Goal: Task Accomplishment & Management: Manage account settings

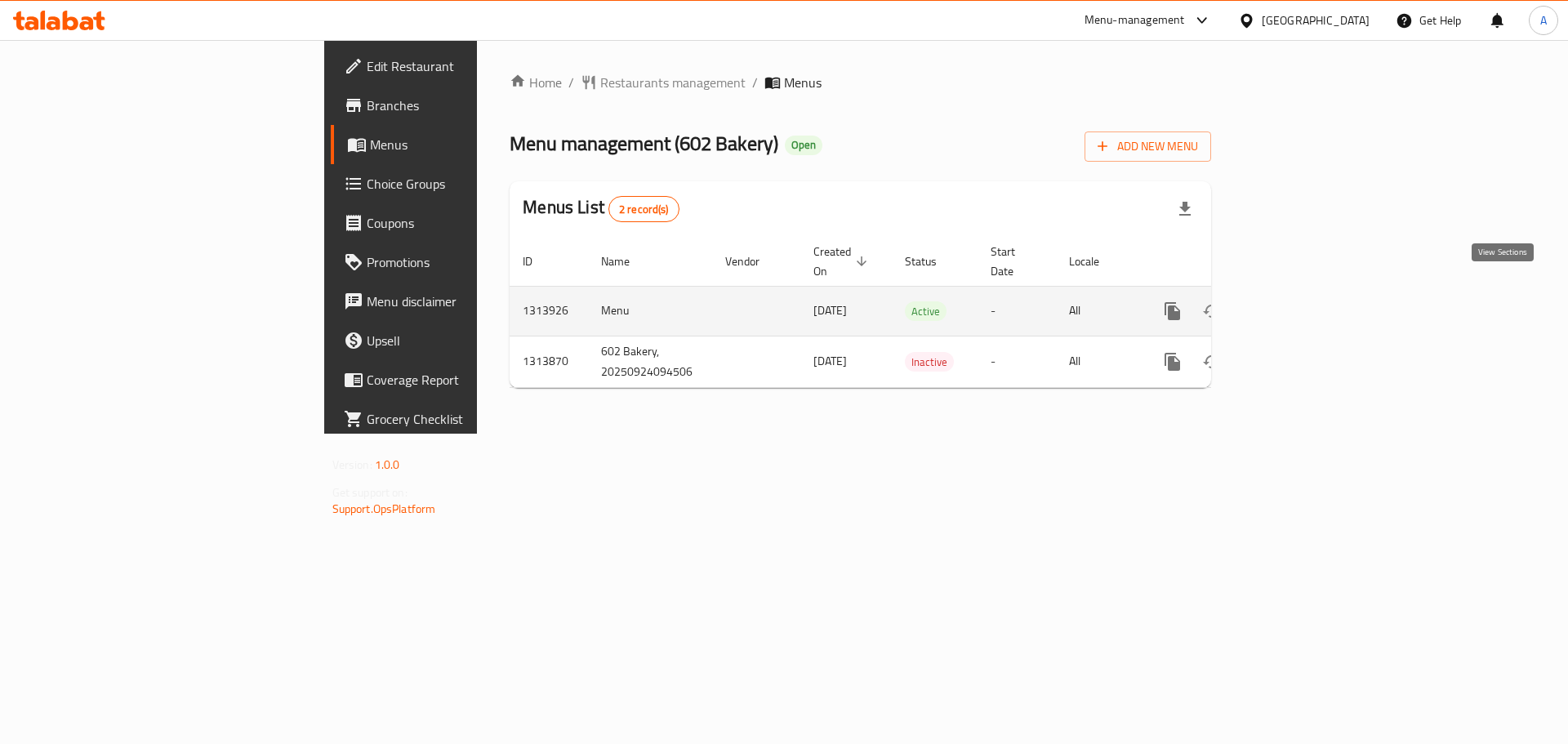
click at [1300, 301] on icon "enhanced table" at bounding box center [1291, 311] width 19 height 19
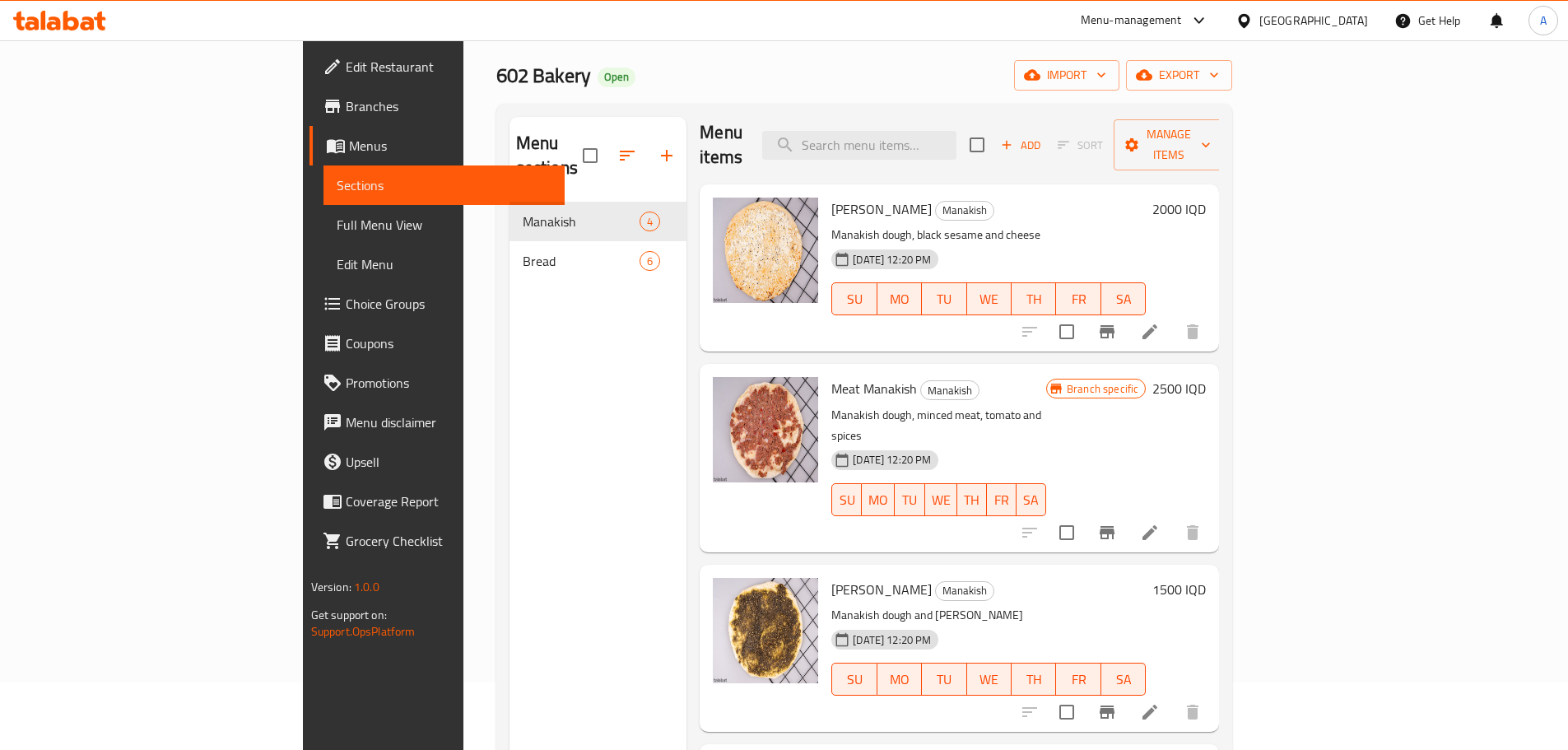
scroll to position [66, 0]
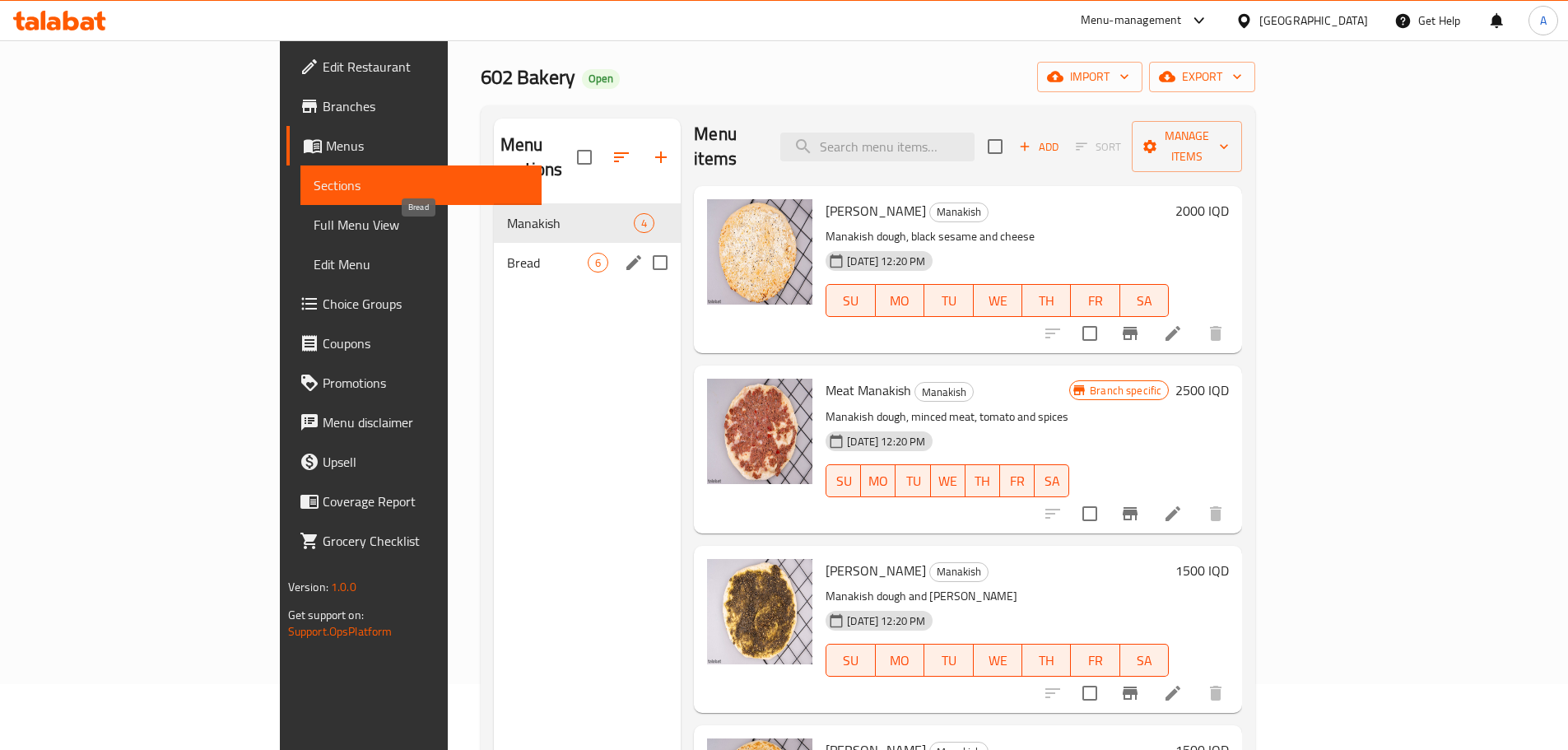
click at [508, 253] on span "Bread" at bounding box center [548, 263] width 81 height 20
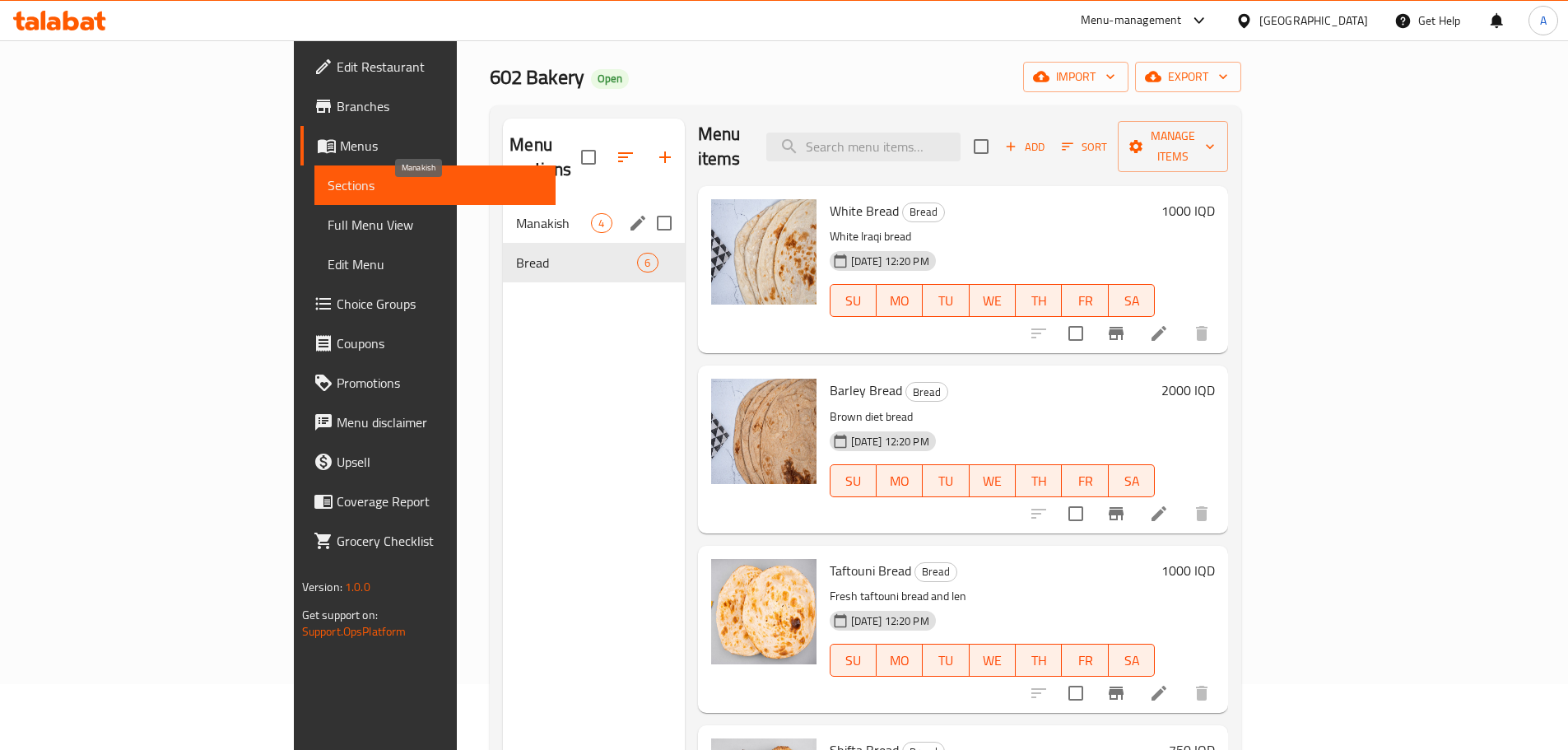
click at [516, 213] on span "Manakish" at bounding box center [554, 223] width 75 height 20
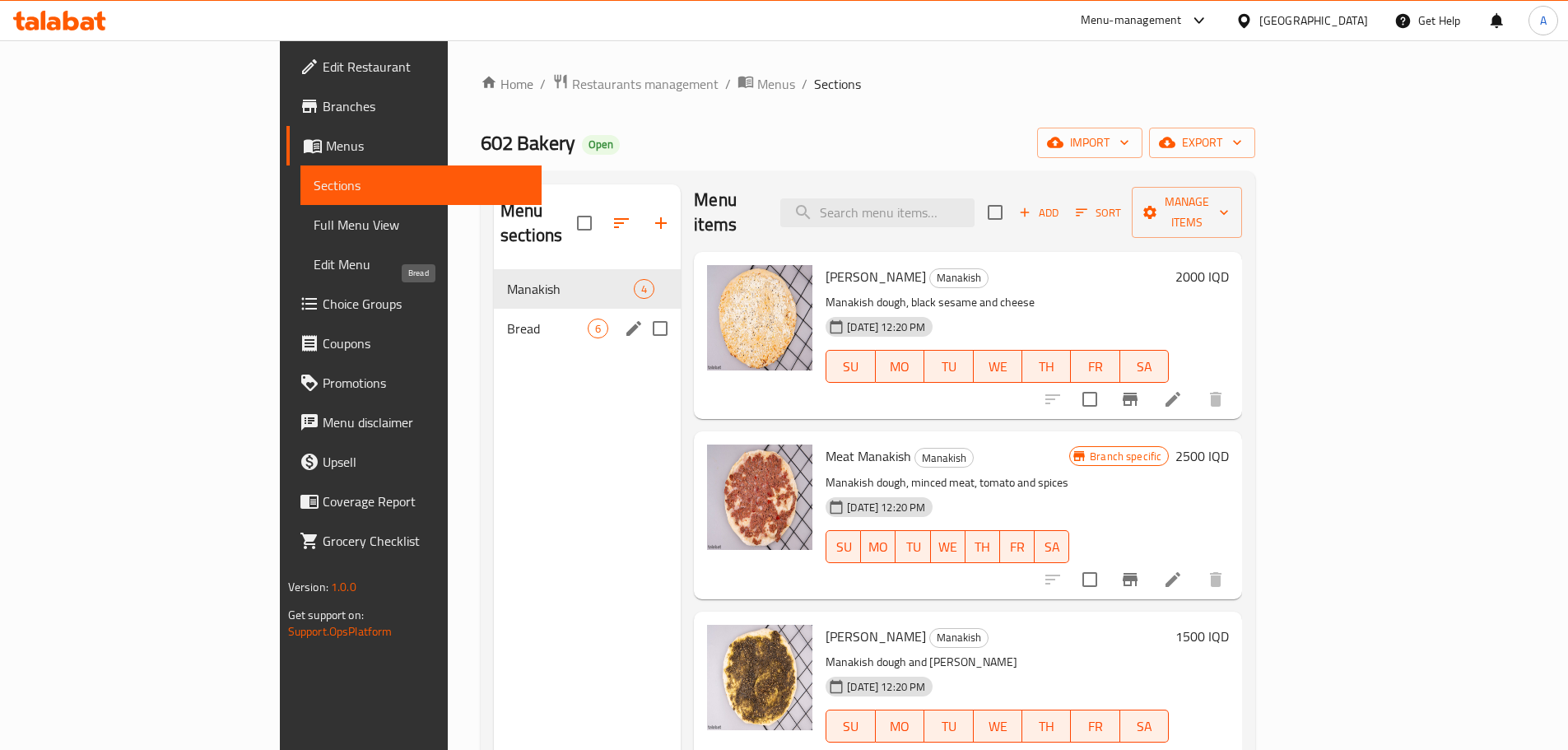
click at [508, 319] on span "Bread" at bounding box center [548, 329] width 81 height 20
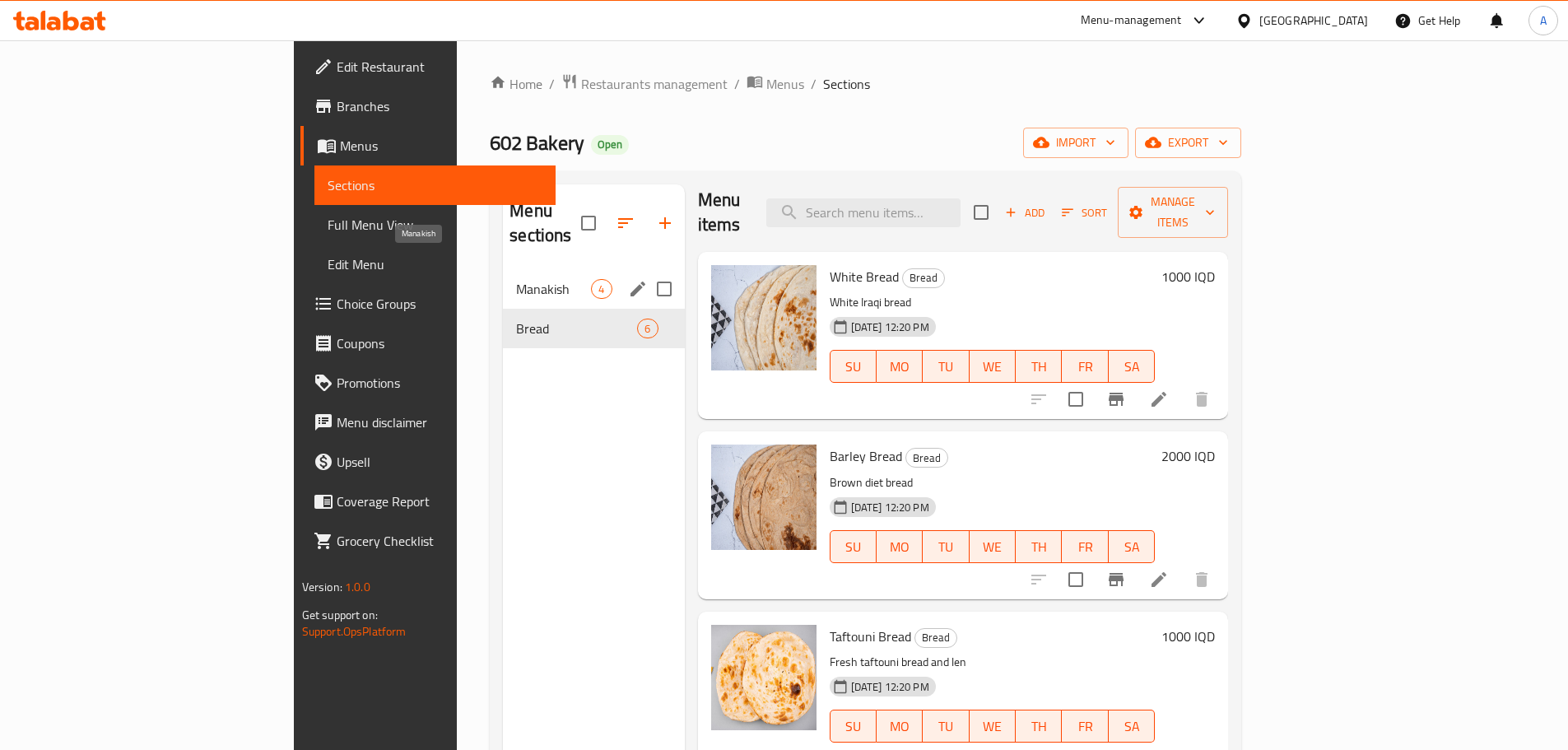
click at [516, 279] on span "Manakish" at bounding box center [554, 289] width 75 height 20
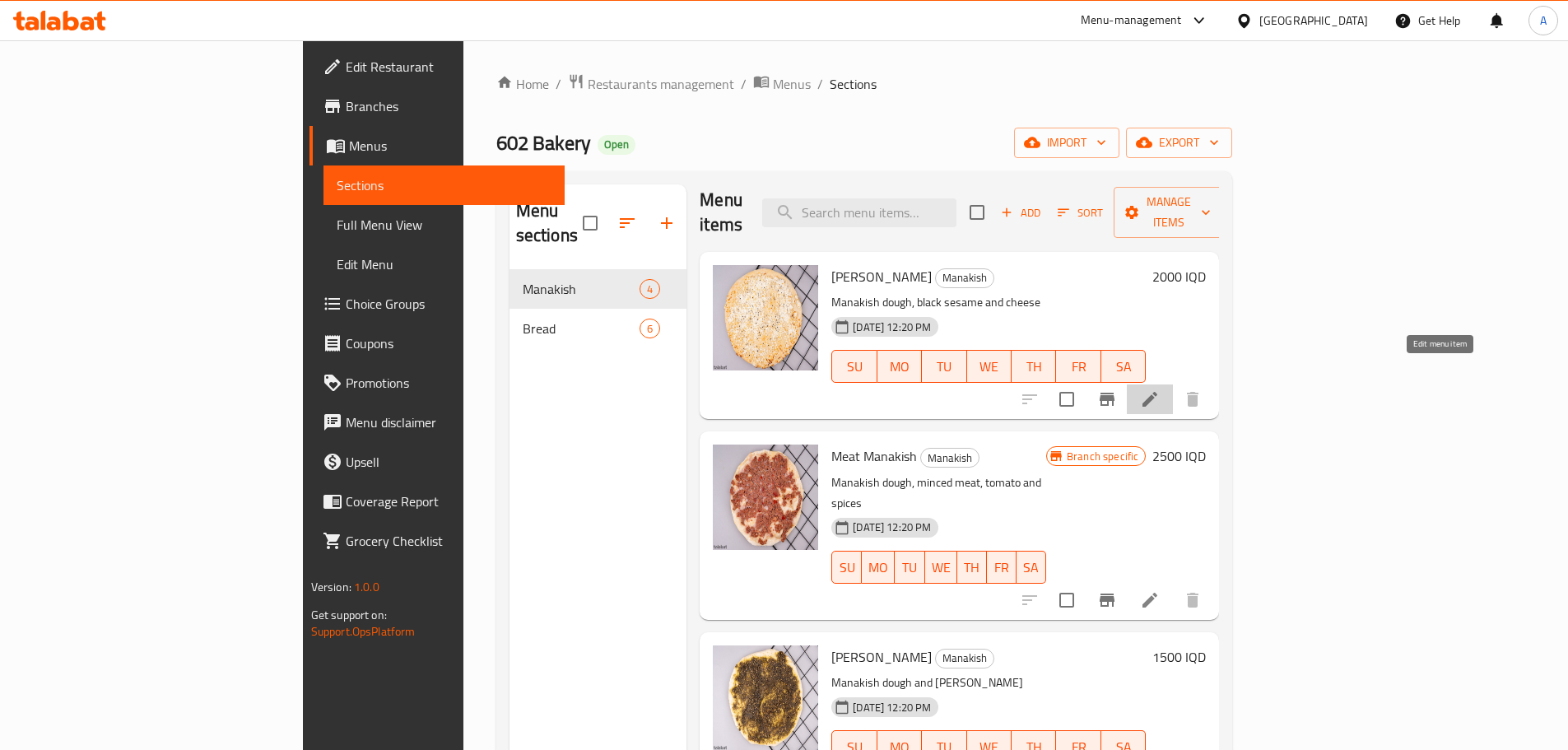
click at [1160, 389] on icon at bounding box center [1150, 399] width 20 height 20
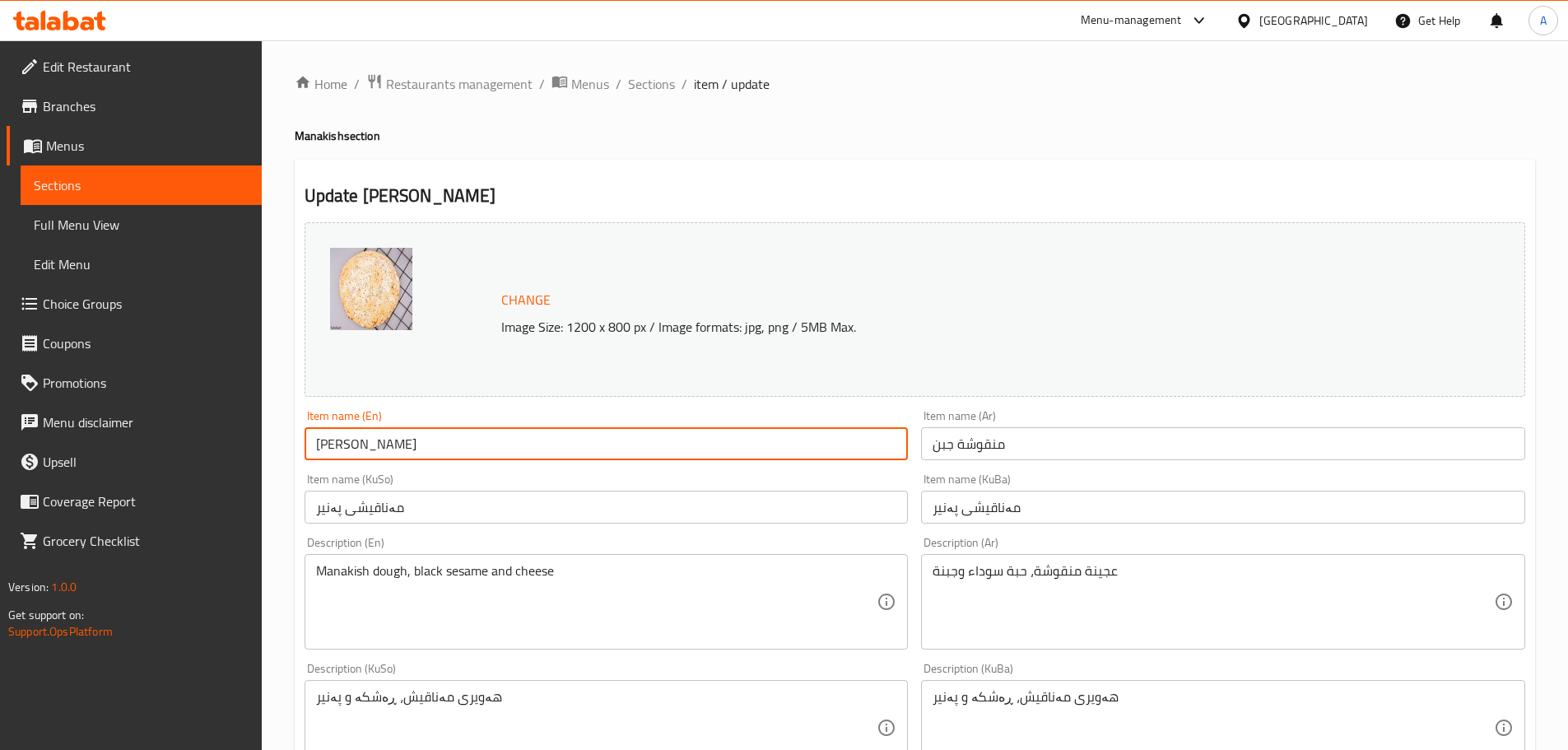
click at [364, 446] on input "[PERSON_NAME]" at bounding box center [606, 444] width 605 height 33
click at [425, 446] on input "[PERSON_NAME]" at bounding box center [606, 444] width 605 height 33
drag, startPoint x: 416, startPoint y: 443, endPoint x: 529, endPoint y: 459, distance: 114.1
click at [529, 459] on input "Cheese Manakish with bread" at bounding box center [606, 444] width 605 height 33
type input "Cheese Manakish with bread"
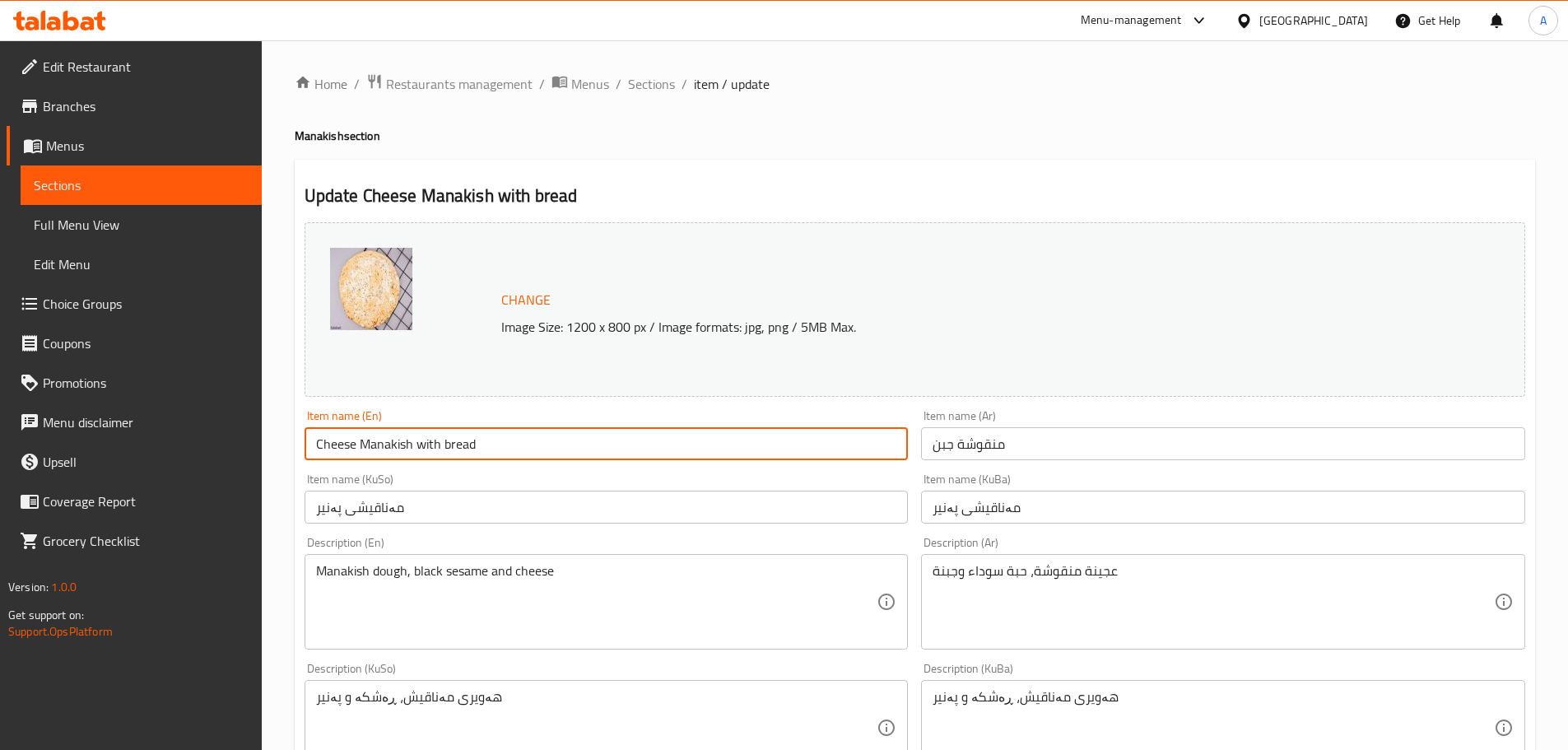
click at [1039, 452] on input "منقوشة جبن" at bounding box center [1223, 444] width 605 height 33
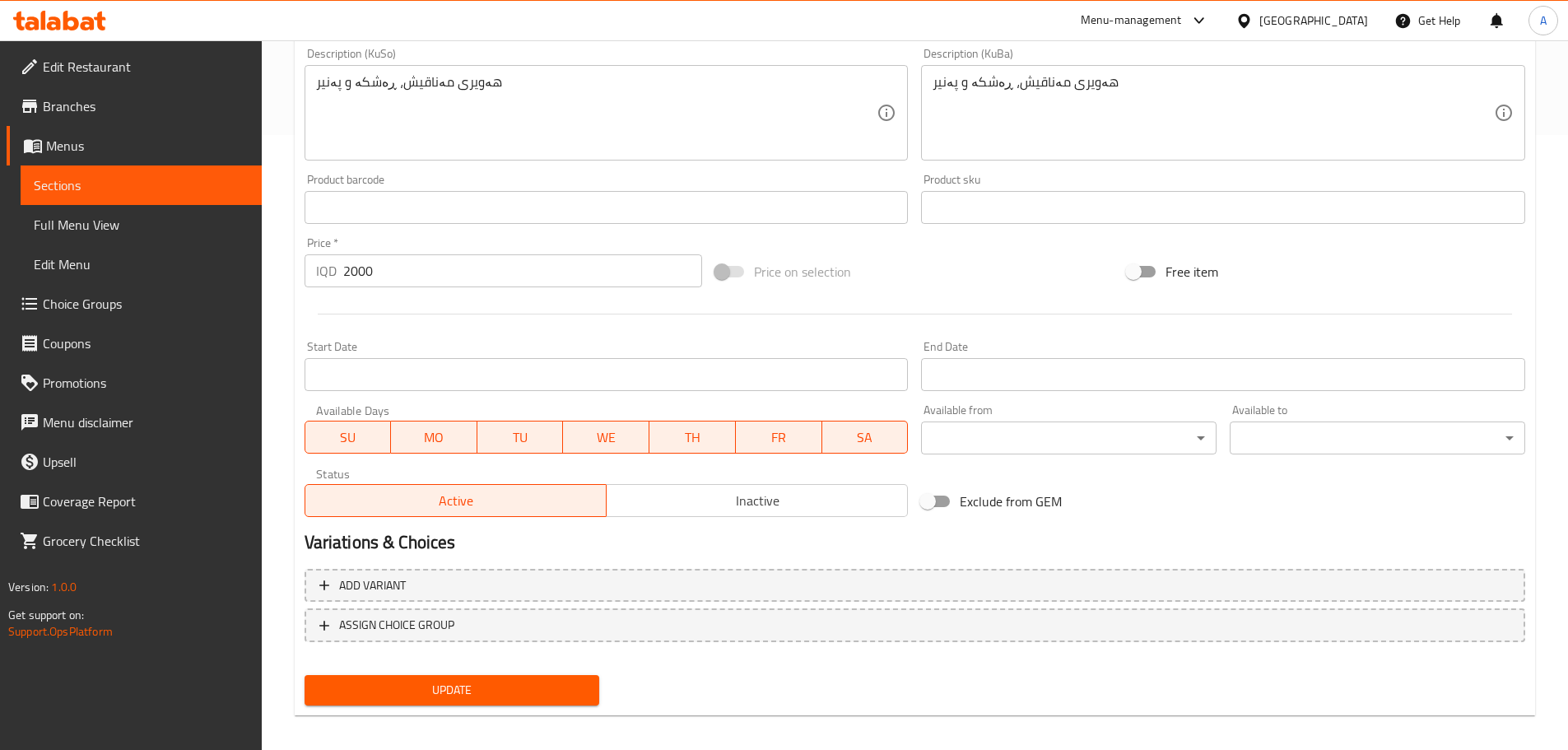
scroll to position [627, 0]
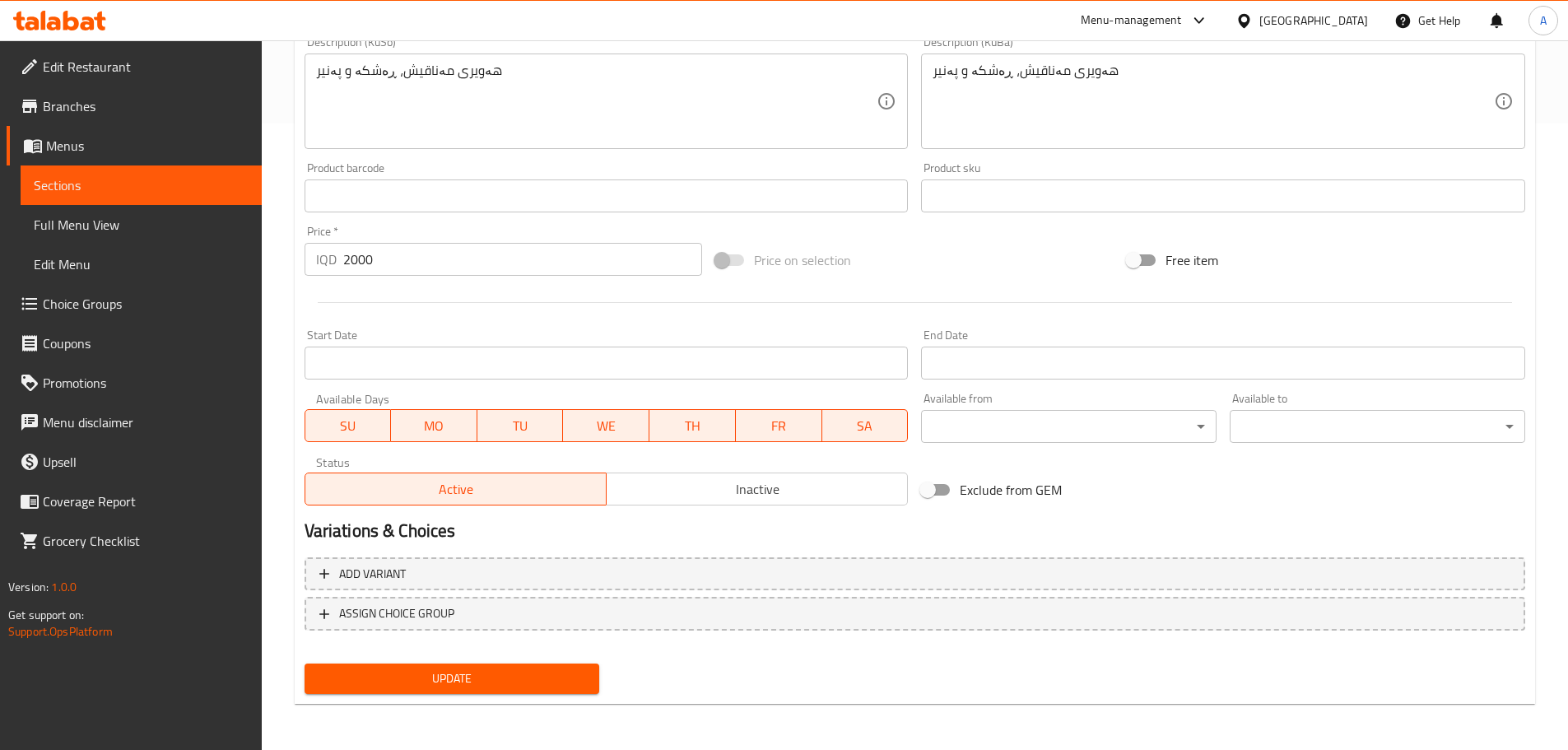
type input "منقوشة جبن بالخبز"
click at [353, 693] on button "Update" at bounding box center [452, 679] width 296 height 30
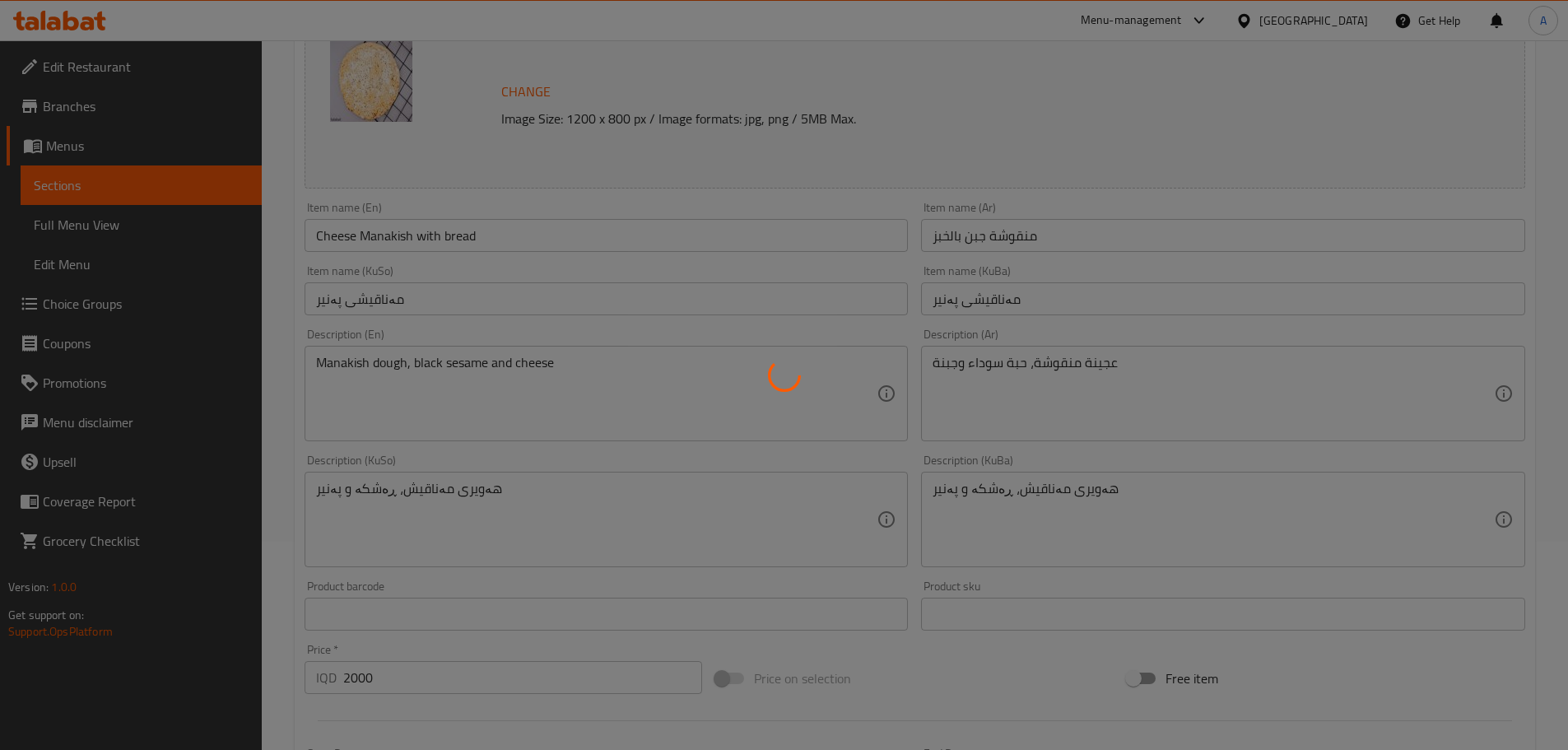
scroll to position [0, 0]
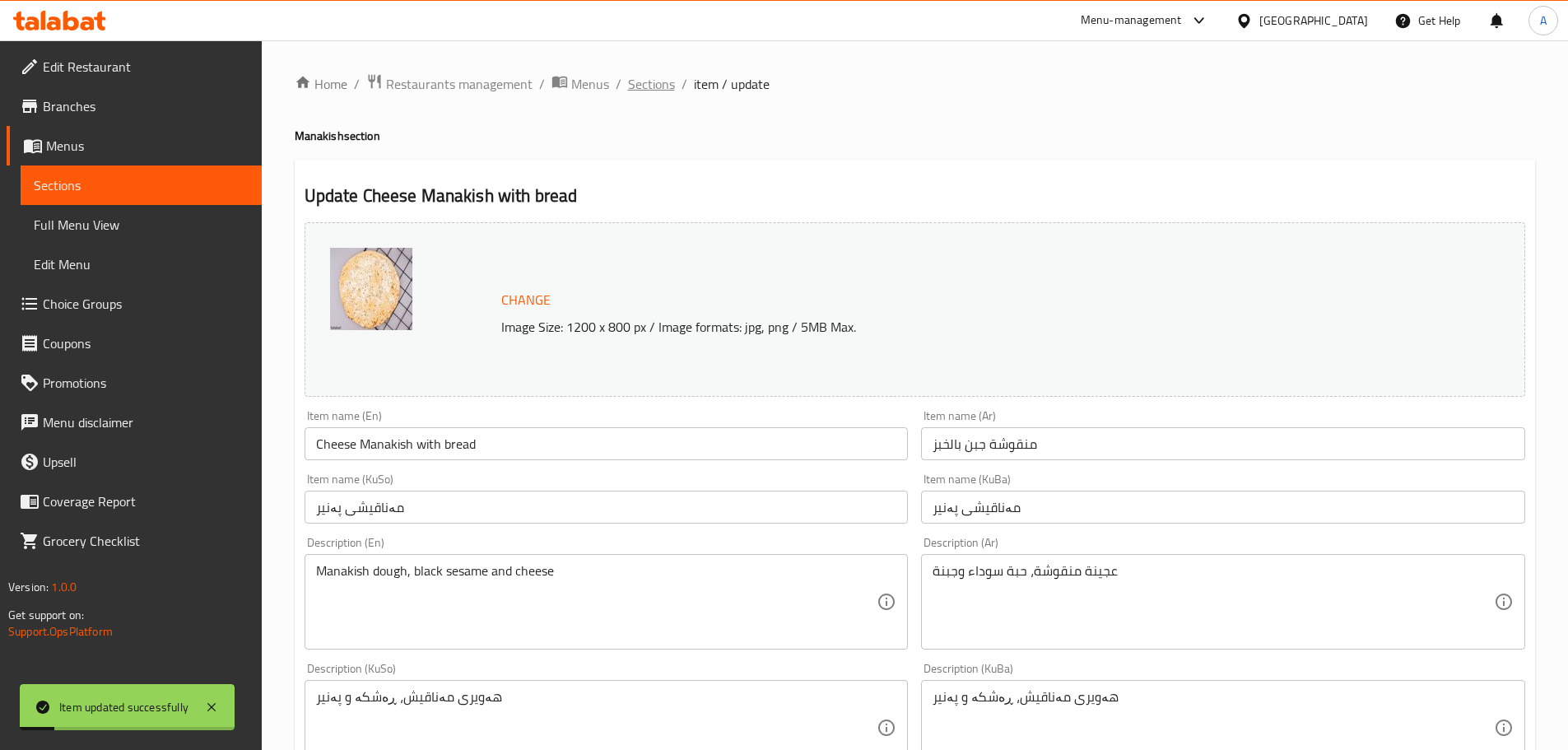
click at [650, 78] on span "Sections" at bounding box center [652, 84] width 47 height 20
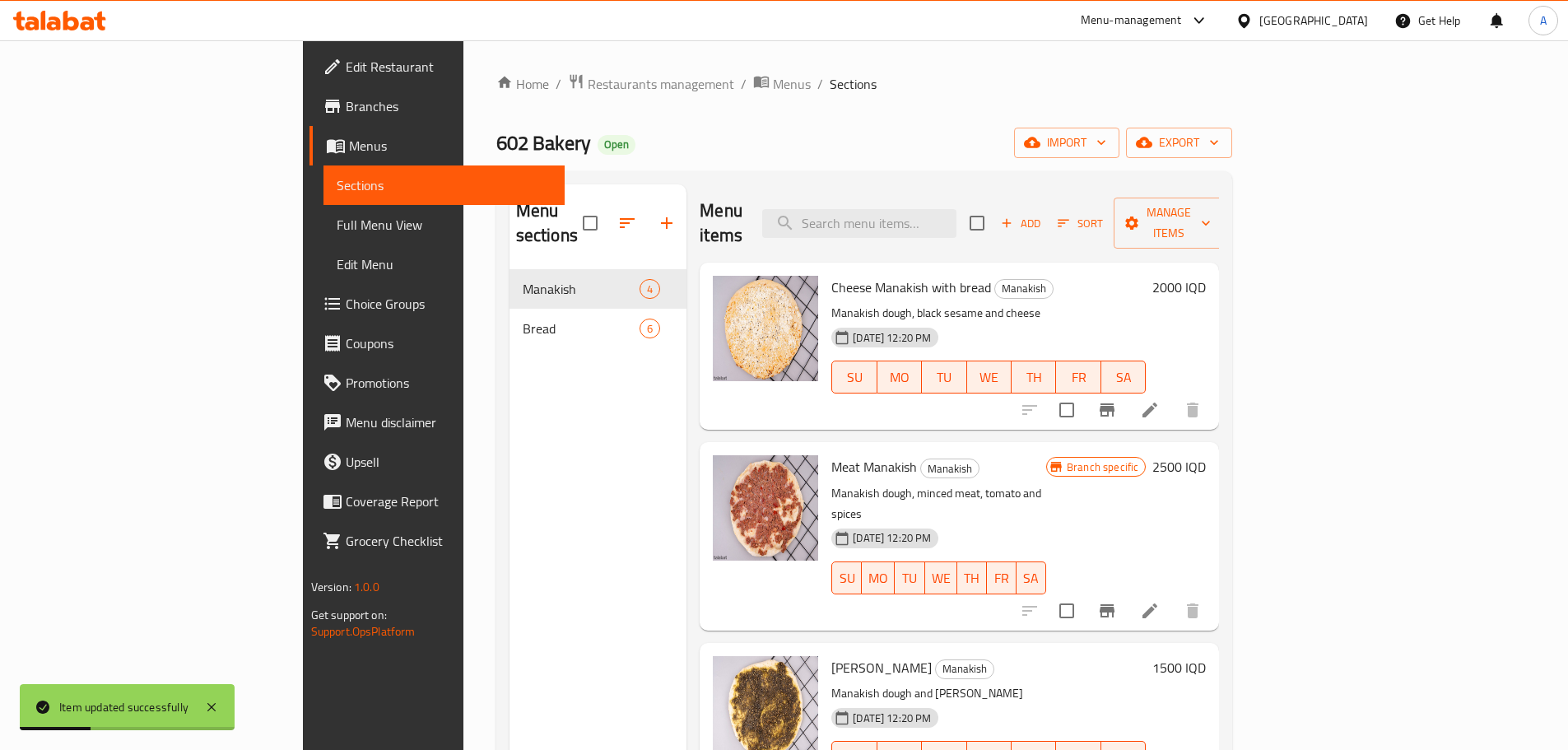
click at [1213, 591] on div at bounding box center [1111, 611] width 202 height 39
click at [1160, 601] on icon at bounding box center [1150, 611] width 20 height 20
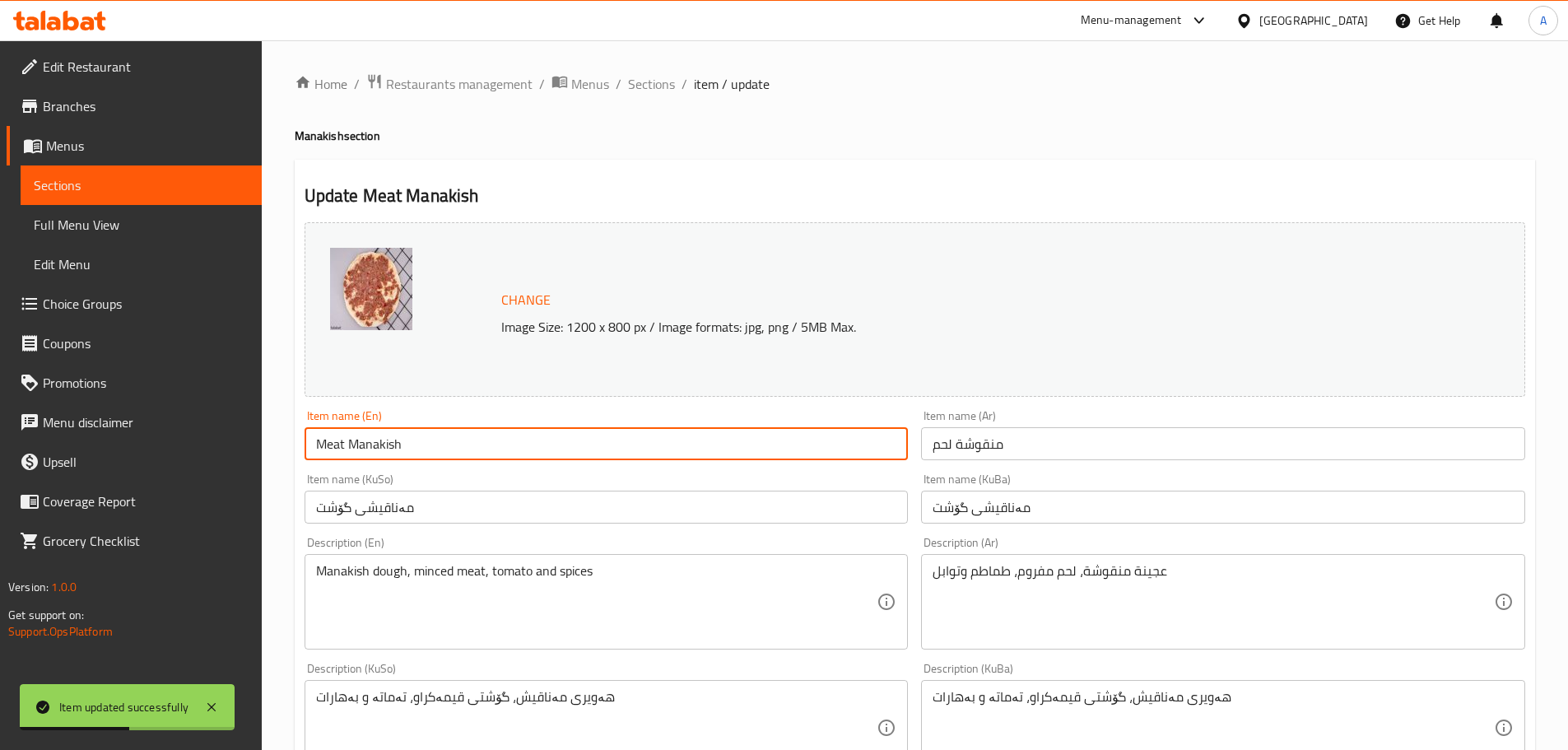
click at [460, 428] on input "Meat Manakish" at bounding box center [606, 444] width 605 height 33
paste input "with bread"
type input "Meat Manakish with bread"
click at [1167, 420] on div "Item name (Ar) منقوشة لحم Item name (Ar)" at bounding box center [1223, 435] width 605 height 50
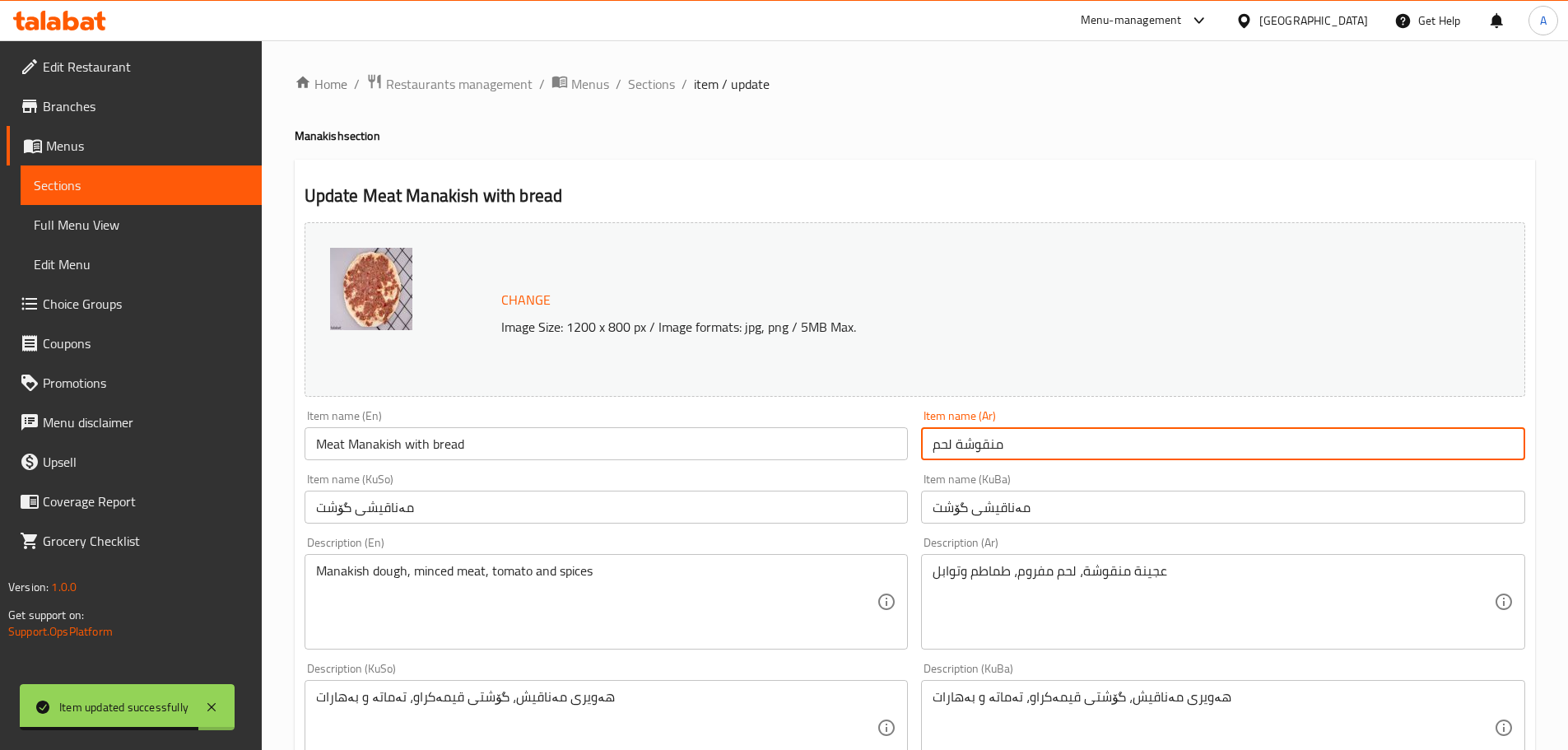
click at [1165, 431] on input "منقوشة لحم" at bounding box center [1223, 444] width 605 height 33
drag, startPoint x: 961, startPoint y: 447, endPoint x: 913, endPoint y: 446, distance: 48.0
click at [913, 446] on div "Change Image Size: 1200 x 800 px / Image formats: jpg, png / 5MB Max. Item name…" at bounding box center [915, 677] width 1234 height 924
type input "منقوشة لحم بالخبز"
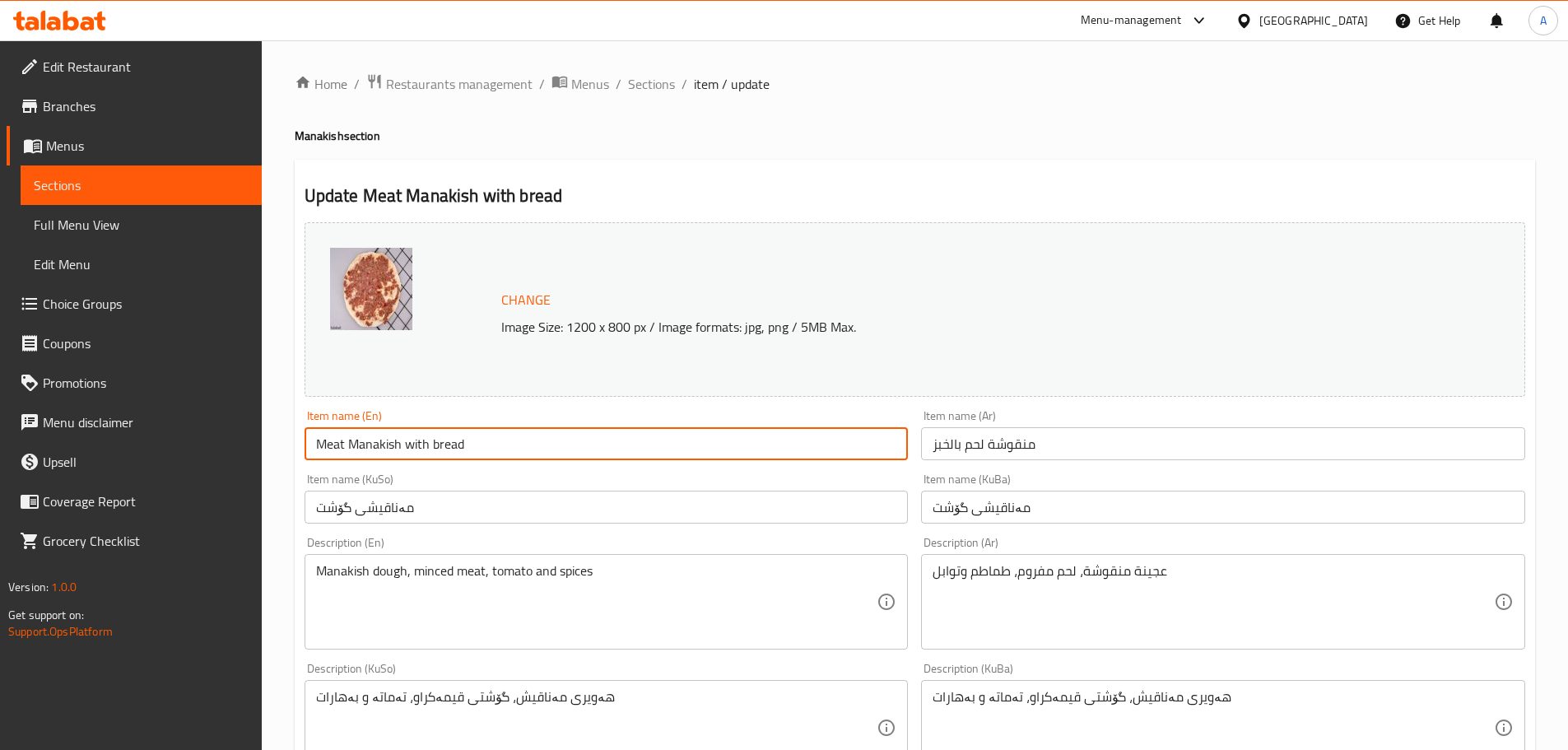
drag, startPoint x: 466, startPoint y: 437, endPoint x: 405, endPoint y: 439, distance: 61.0
click at [405, 439] on input "Meat Manakish with bread" at bounding box center [606, 444] width 605 height 33
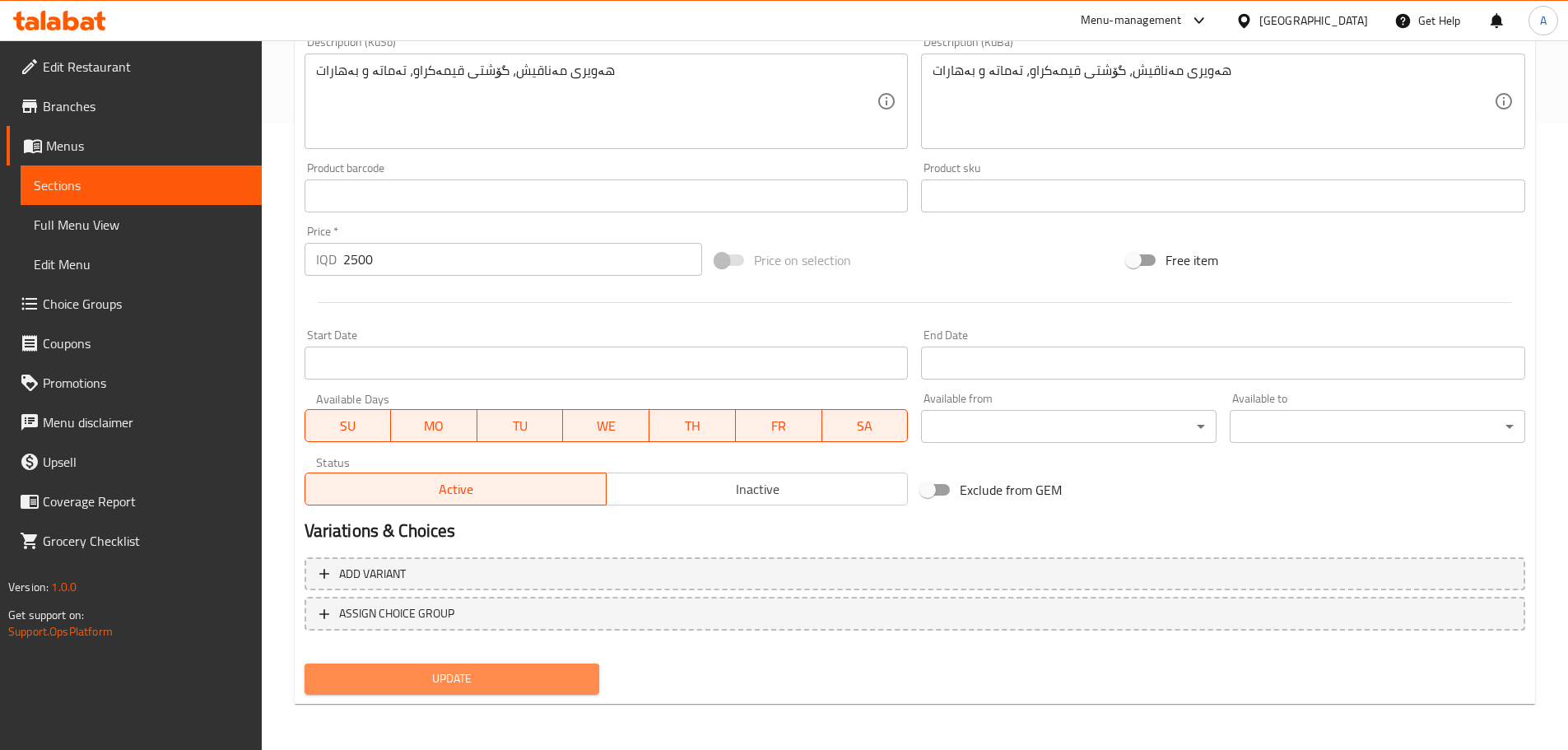
click at [476, 674] on span "Update" at bounding box center [452, 679] width 269 height 20
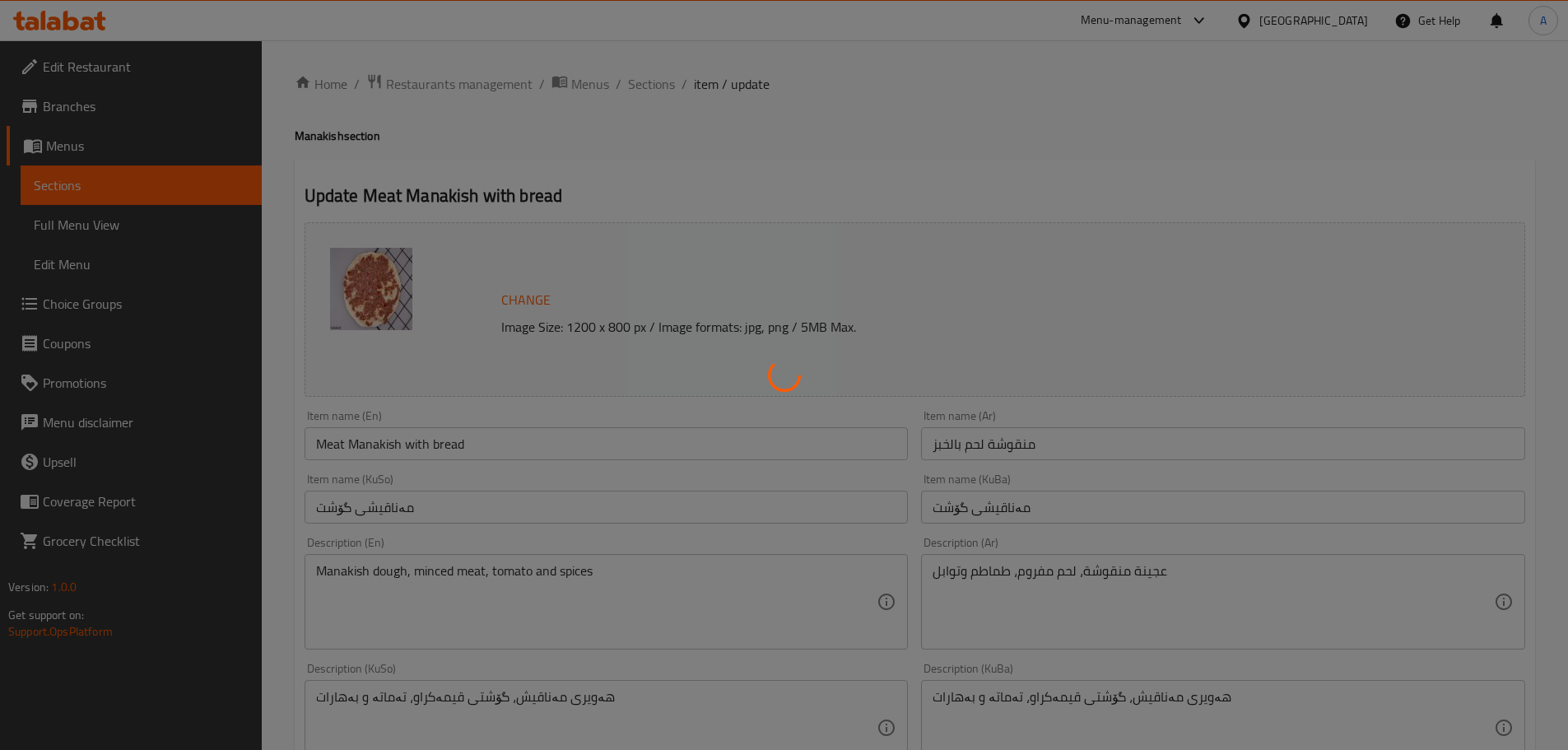
click at [640, 88] on div at bounding box center [784, 375] width 1568 height 750
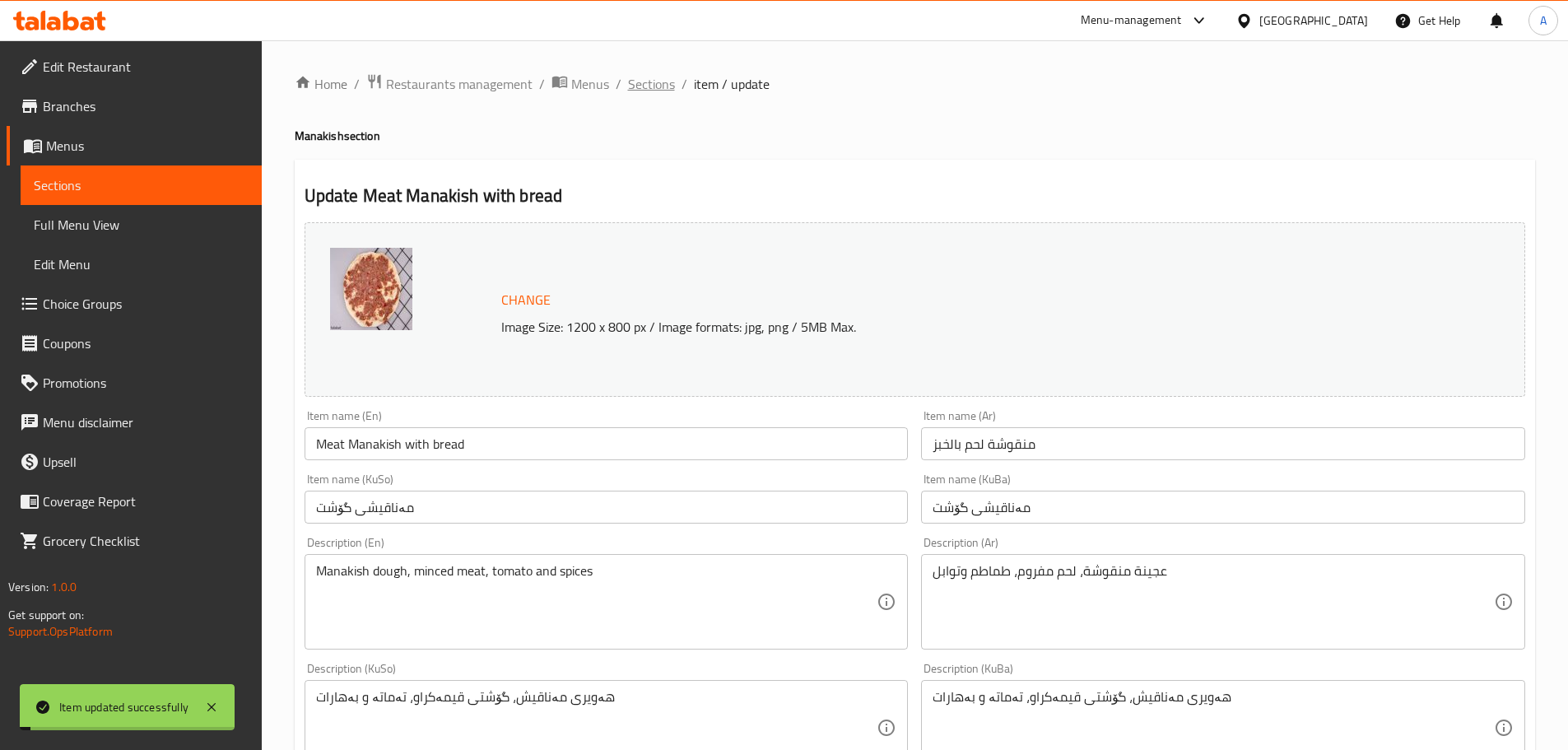
click at [640, 88] on span "Sections" at bounding box center [652, 84] width 47 height 20
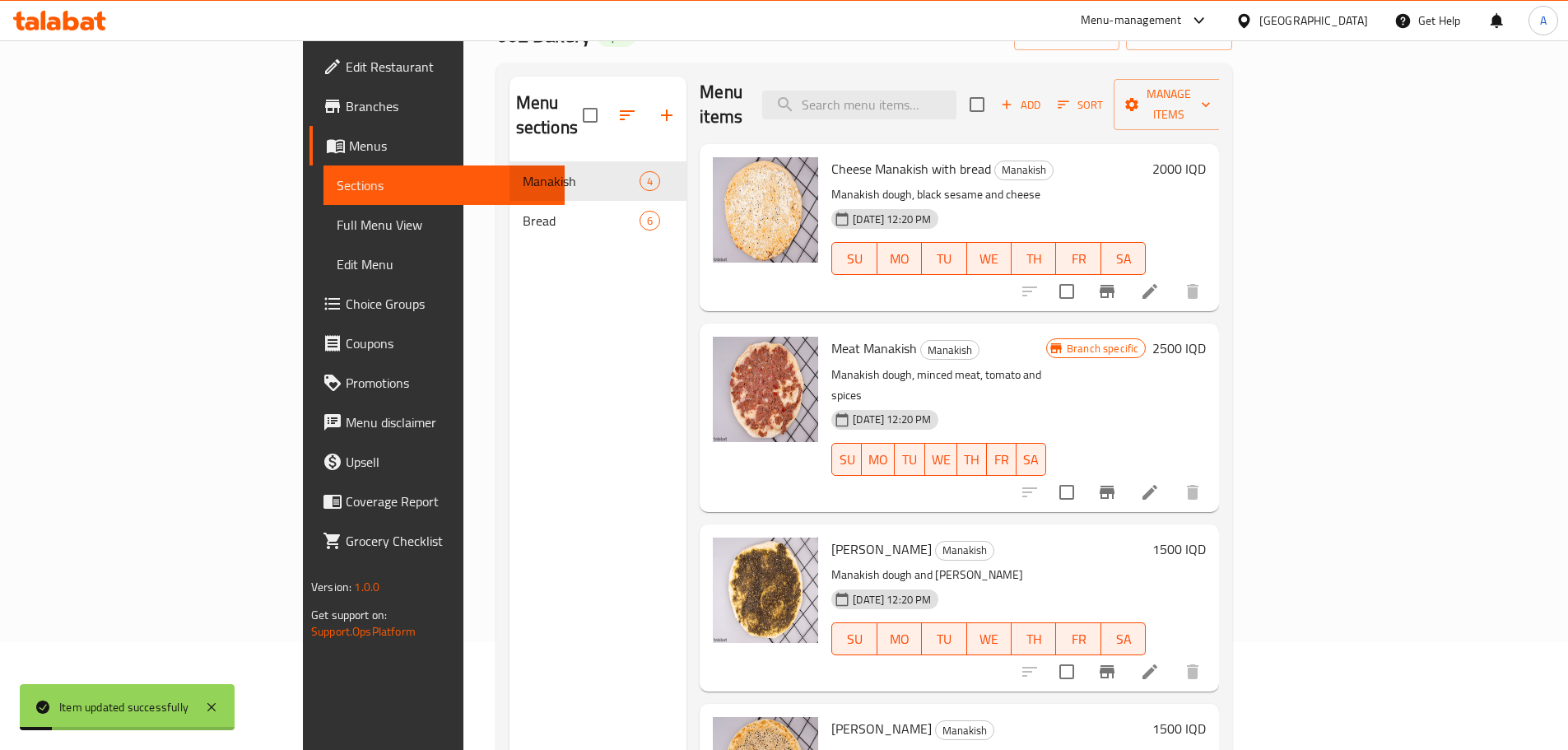
scroll to position [231, 0]
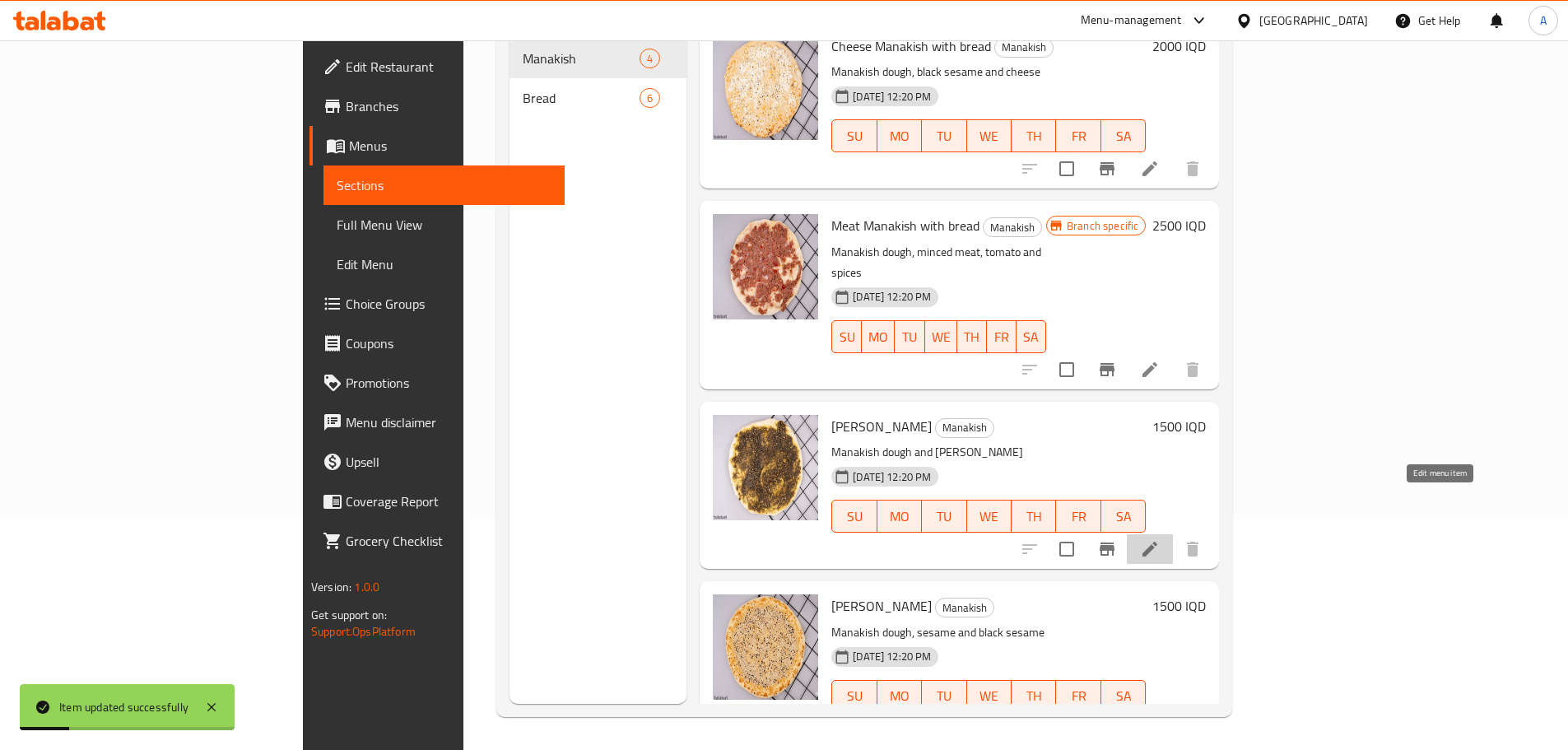
click at [1160, 540] on icon at bounding box center [1150, 550] width 20 height 20
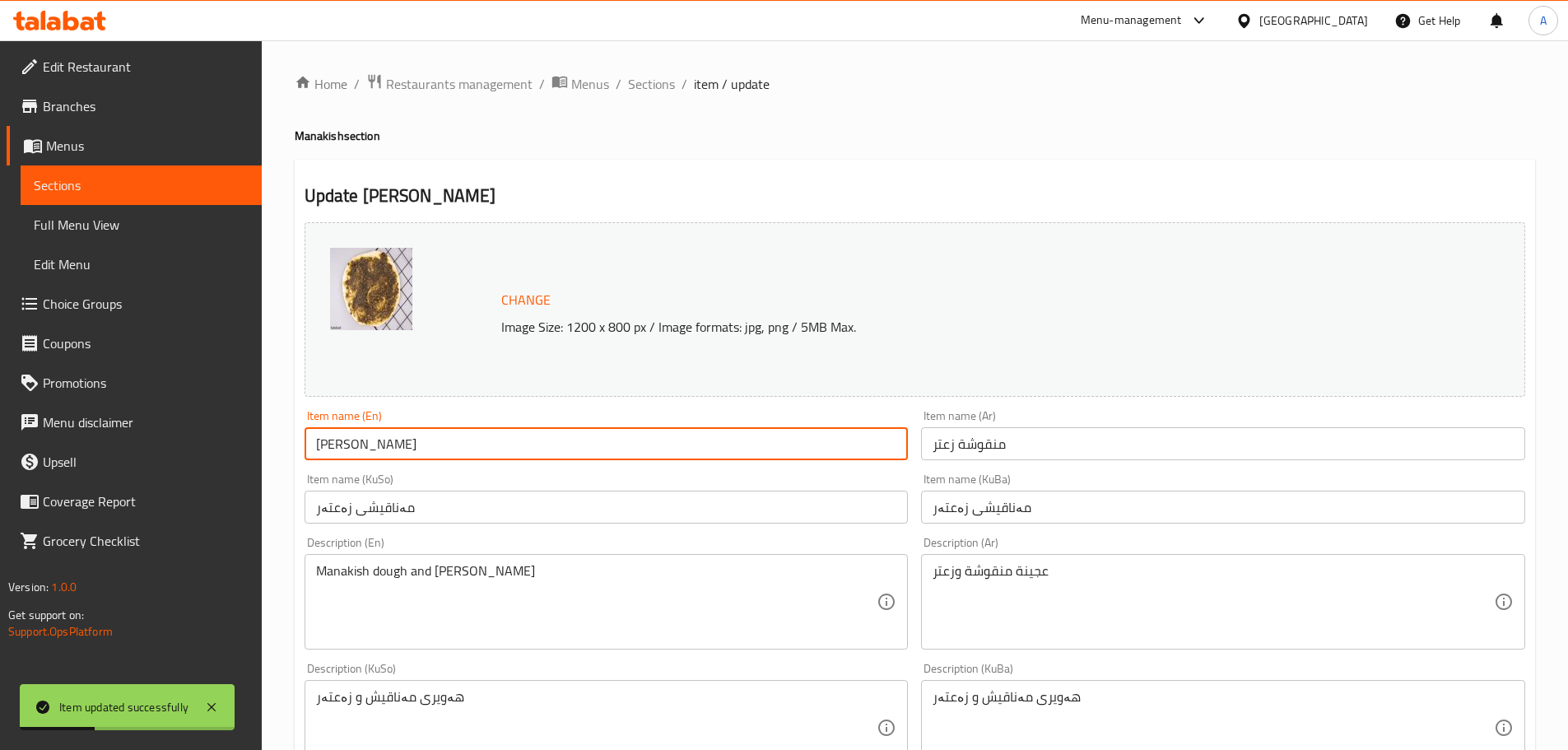
click at [453, 450] on input "[PERSON_NAME]" at bounding box center [606, 444] width 605 height 33
paste input "with bread"
type input "[PERSON_NAME] with bread"
click at [1122, 452] on input "منقوشة زعتر" at bounding box center [1223, 444] width 605 height 33
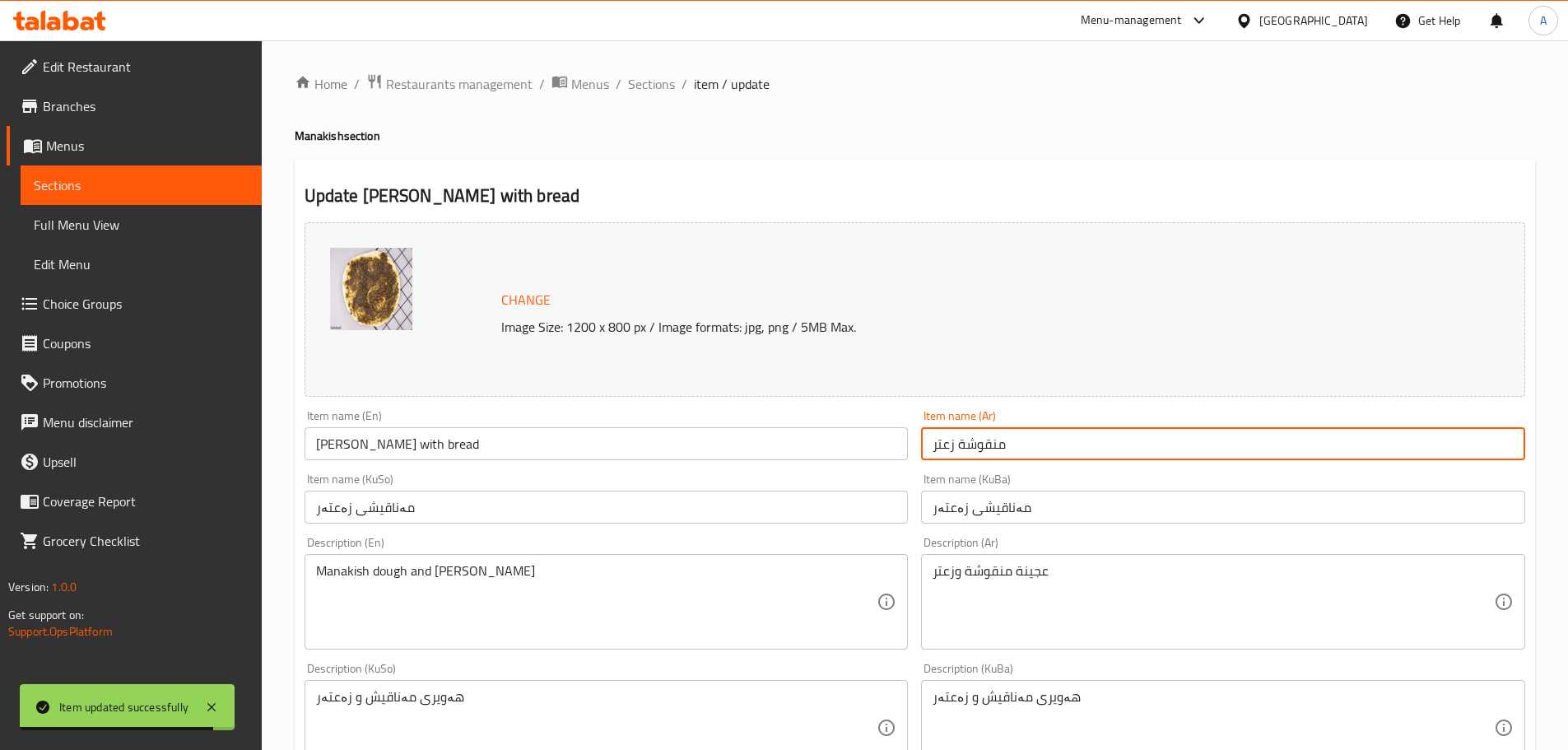
paste input "بالخبز"
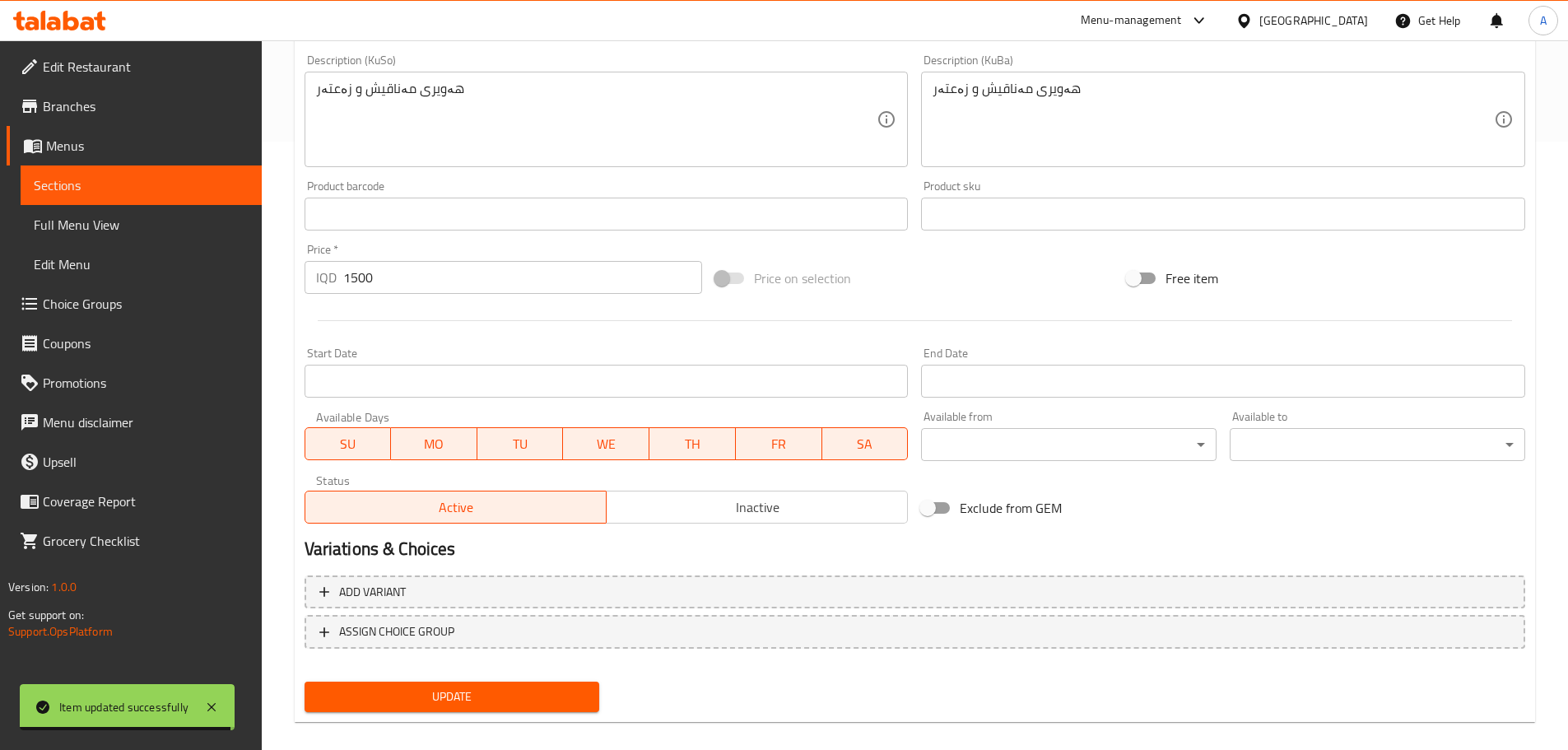
scroll to position [627, 0]
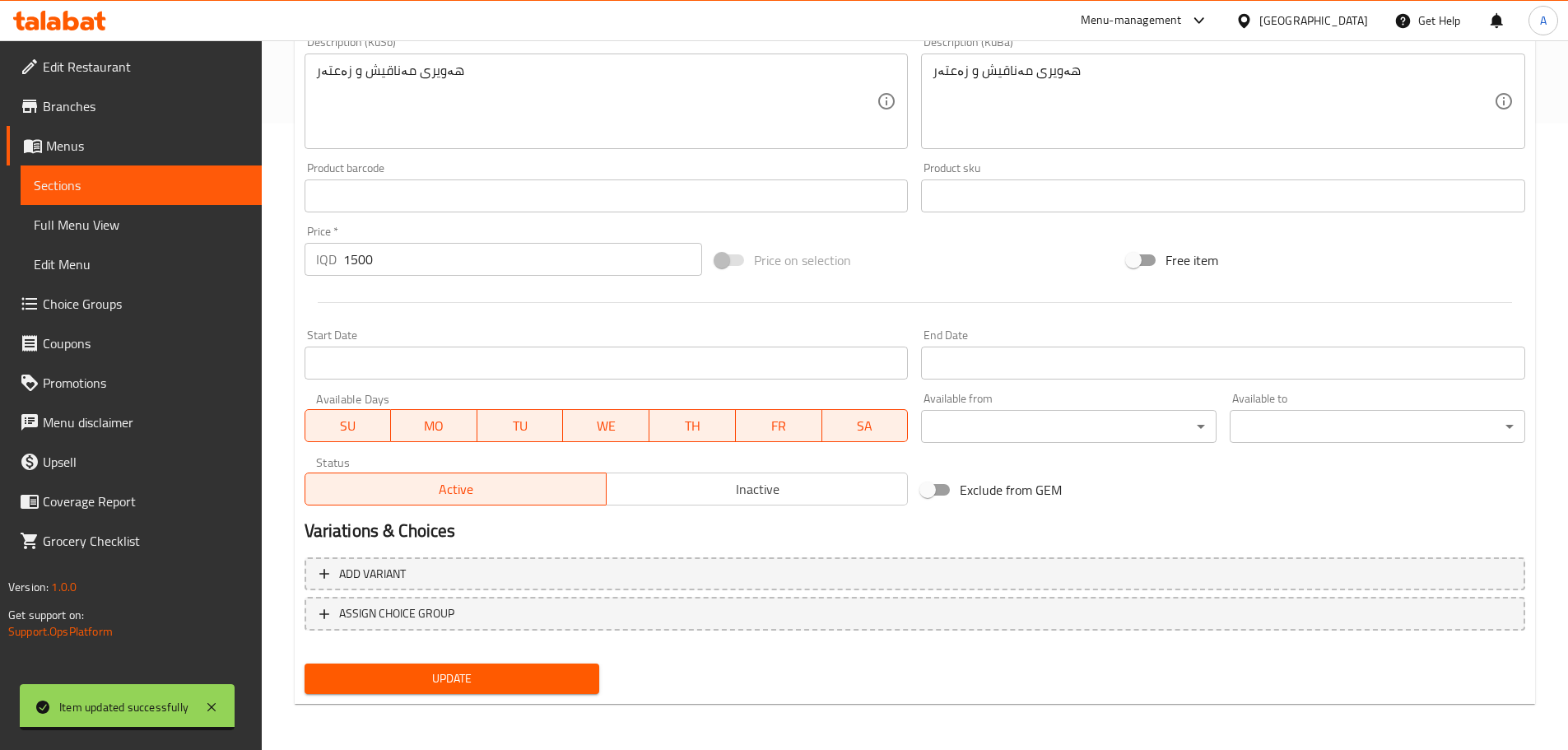
type input "منقوشة زعتر بالخبز"
click at [544, 660] on div "Update" at bounding box center [452, 679] width 309 height 44
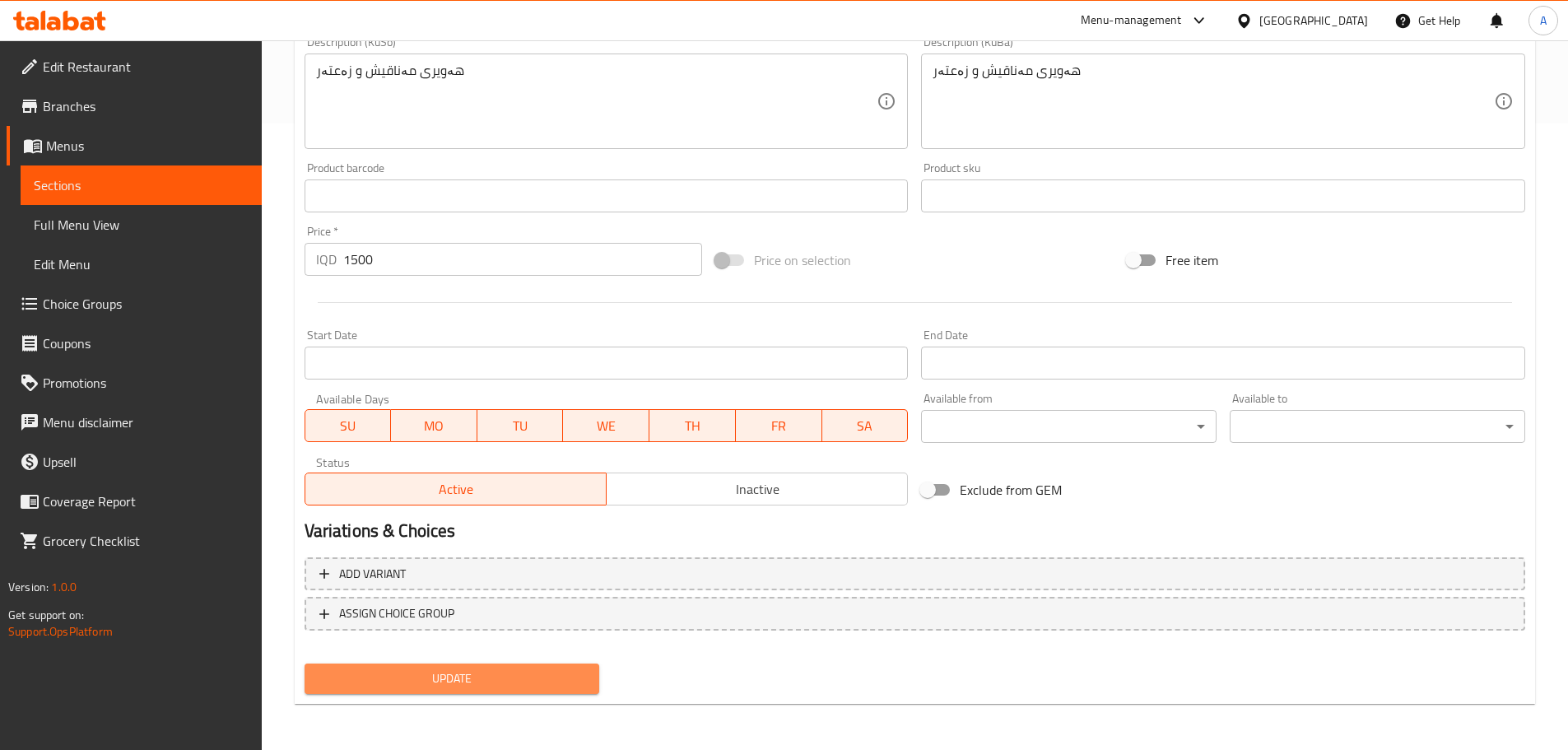
click at [536, 673] on span "Update" at bounding box center [452, 679] width 269 height 20
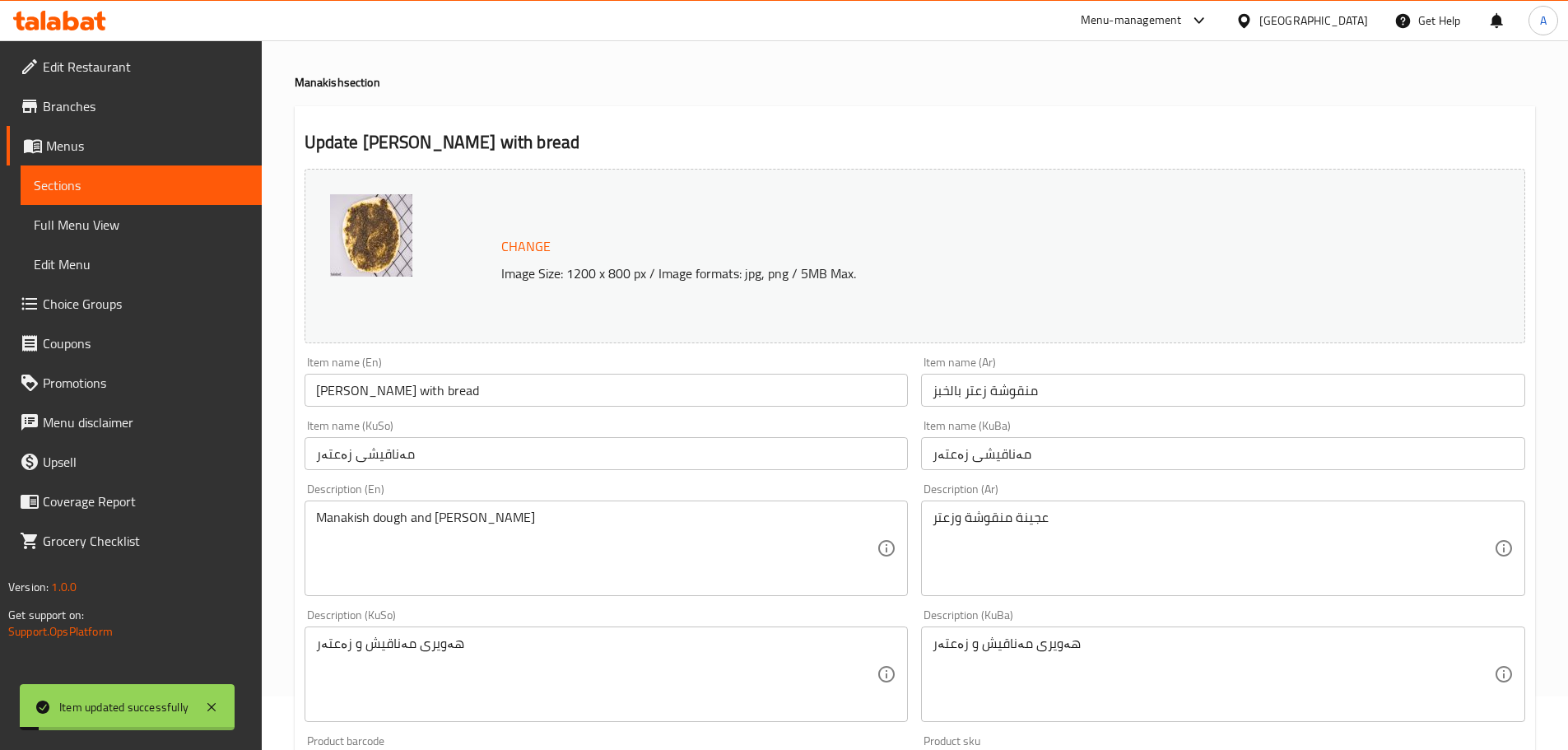
scroll to position [0, 0]
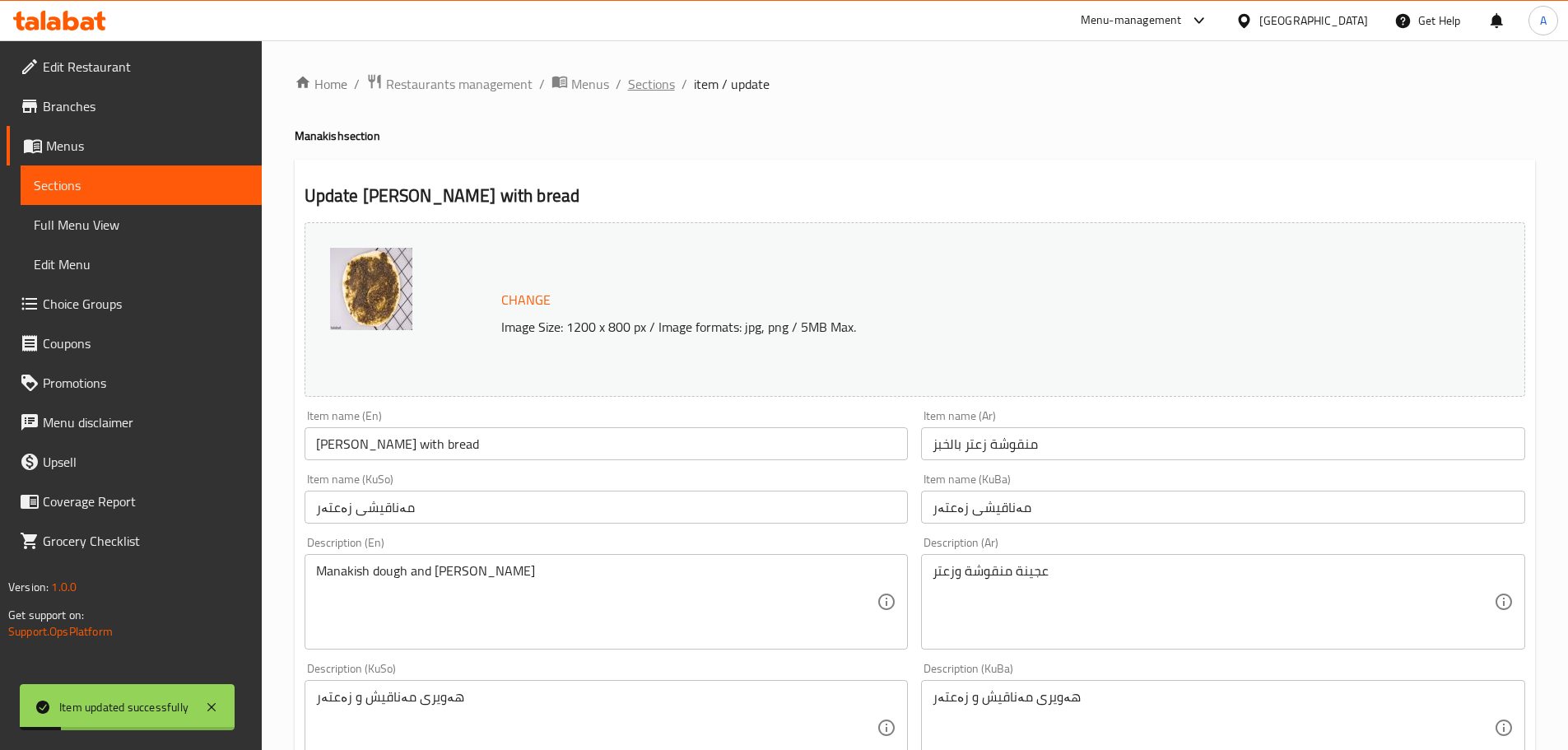
click at [666, 80] on span "Sections" at bounding box center [652, 84] width 47 height 20
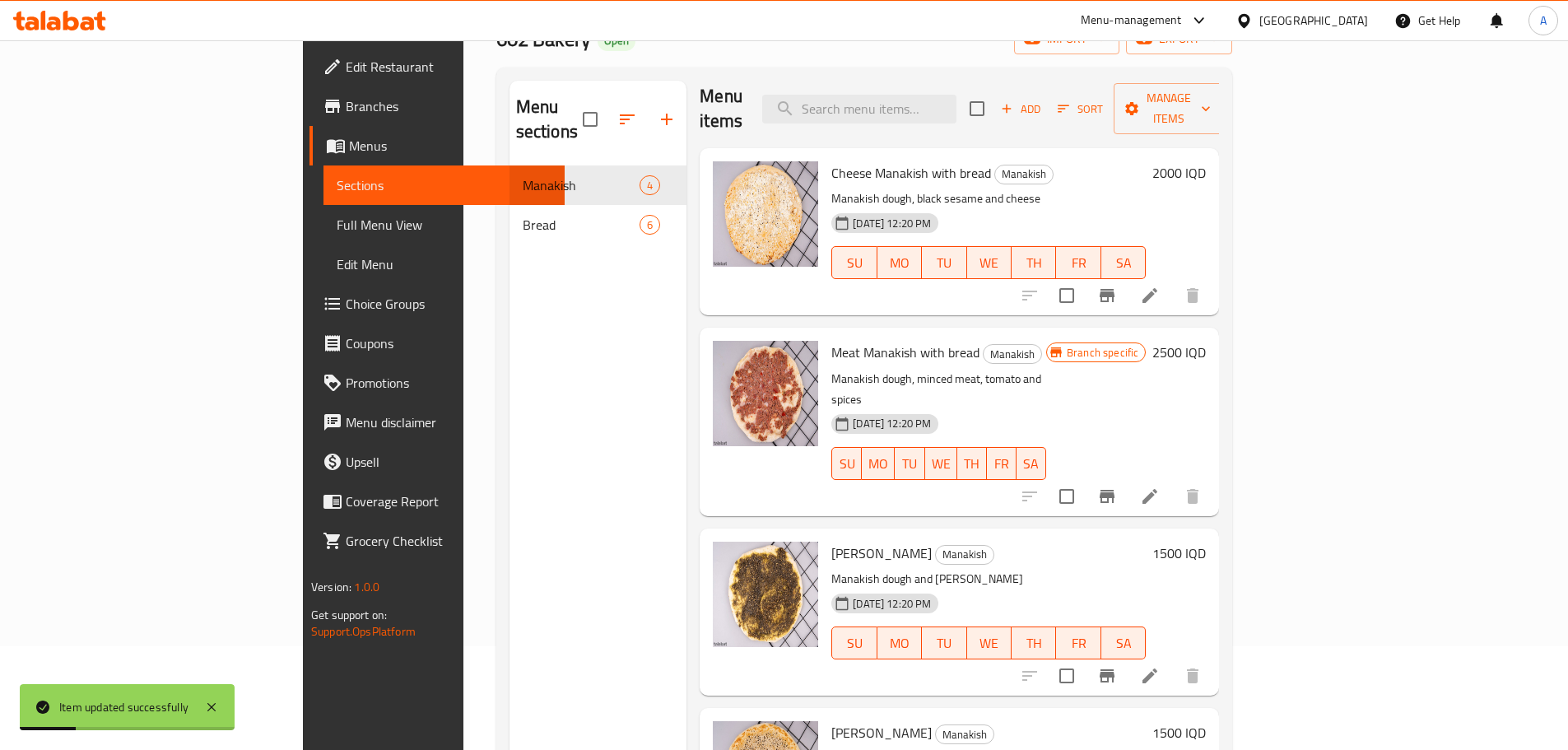
scroll to position [231, 0]
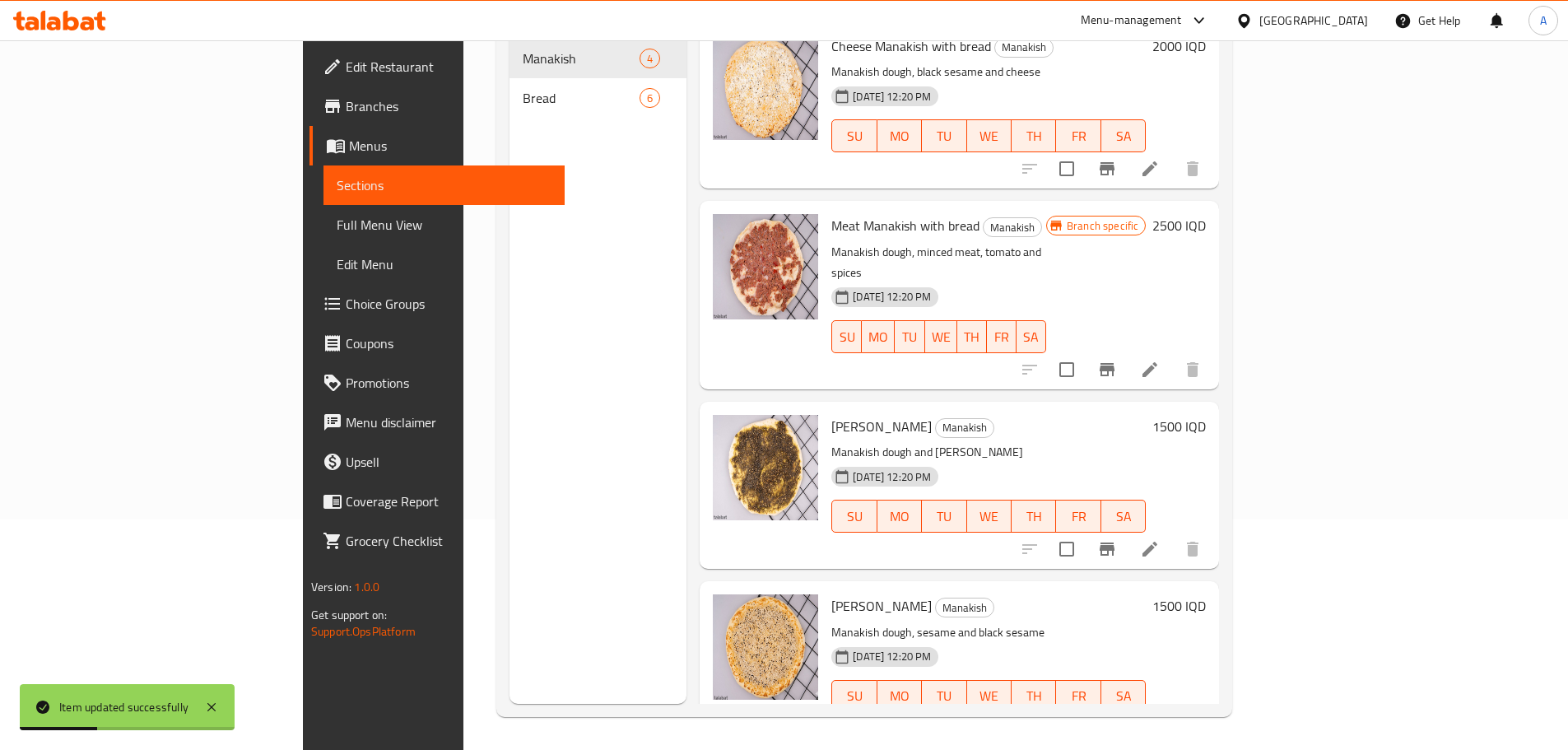
click at [1160, 720] on icon at bounding box center [1150, 730] width 20 height 20
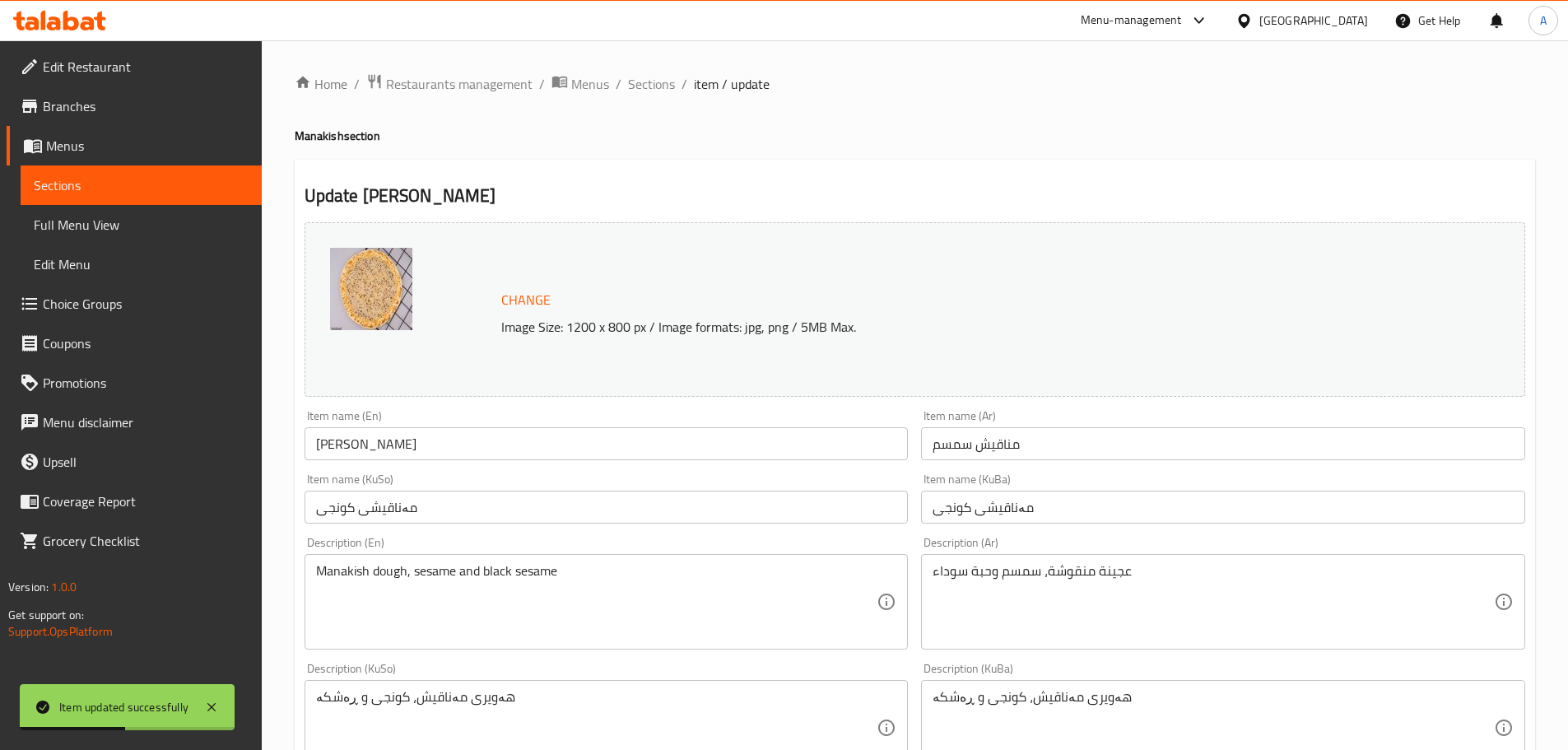
click at [459, 437] on input "[PERSON_NAME]" at bounding box center [606, 444] width 605 height 33
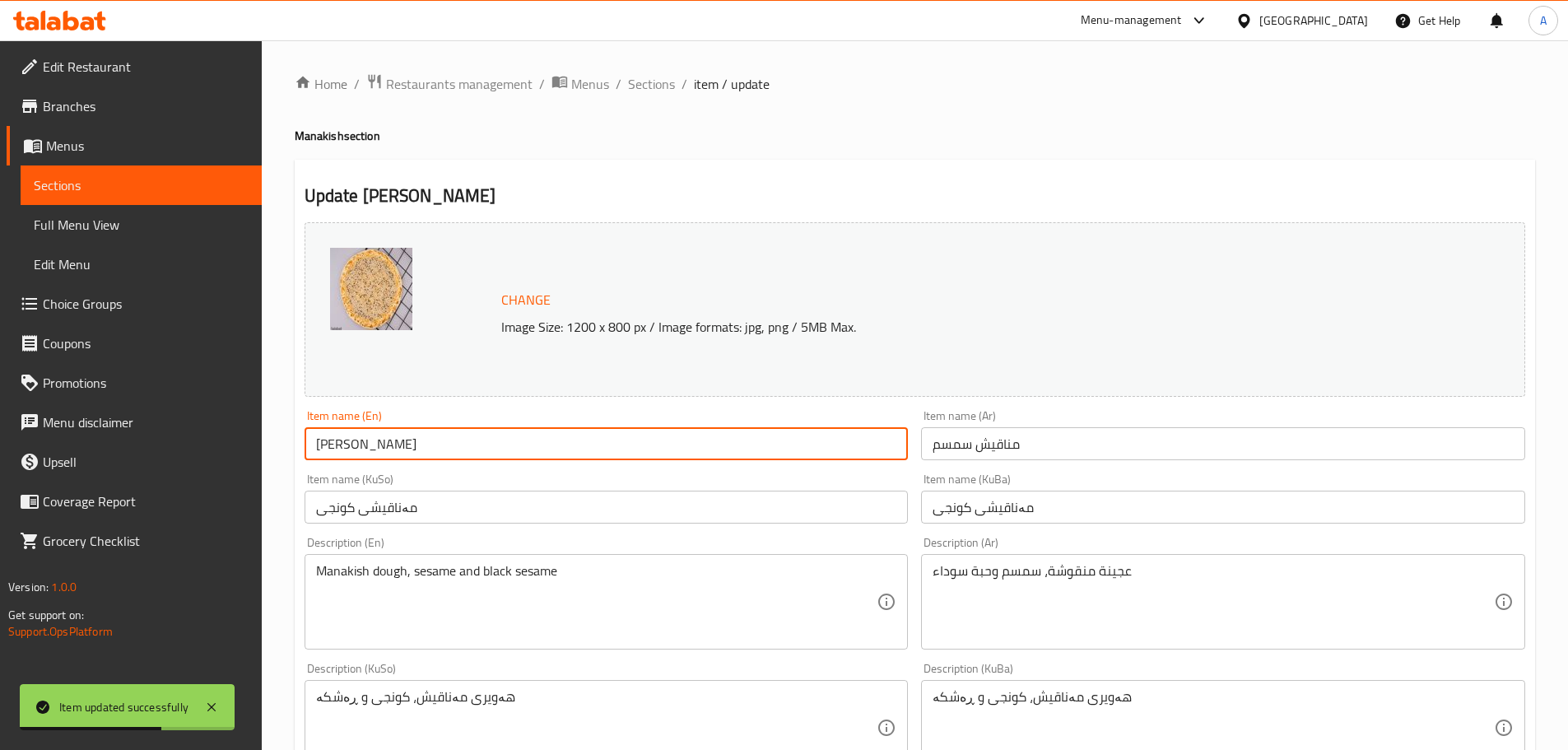
paste input "with bread"
type input "Sesame Manakish with bread"
click at [1134, 436] on input "مناقيش سمسم" at bounding box center [1223, 444] width 605 height 33
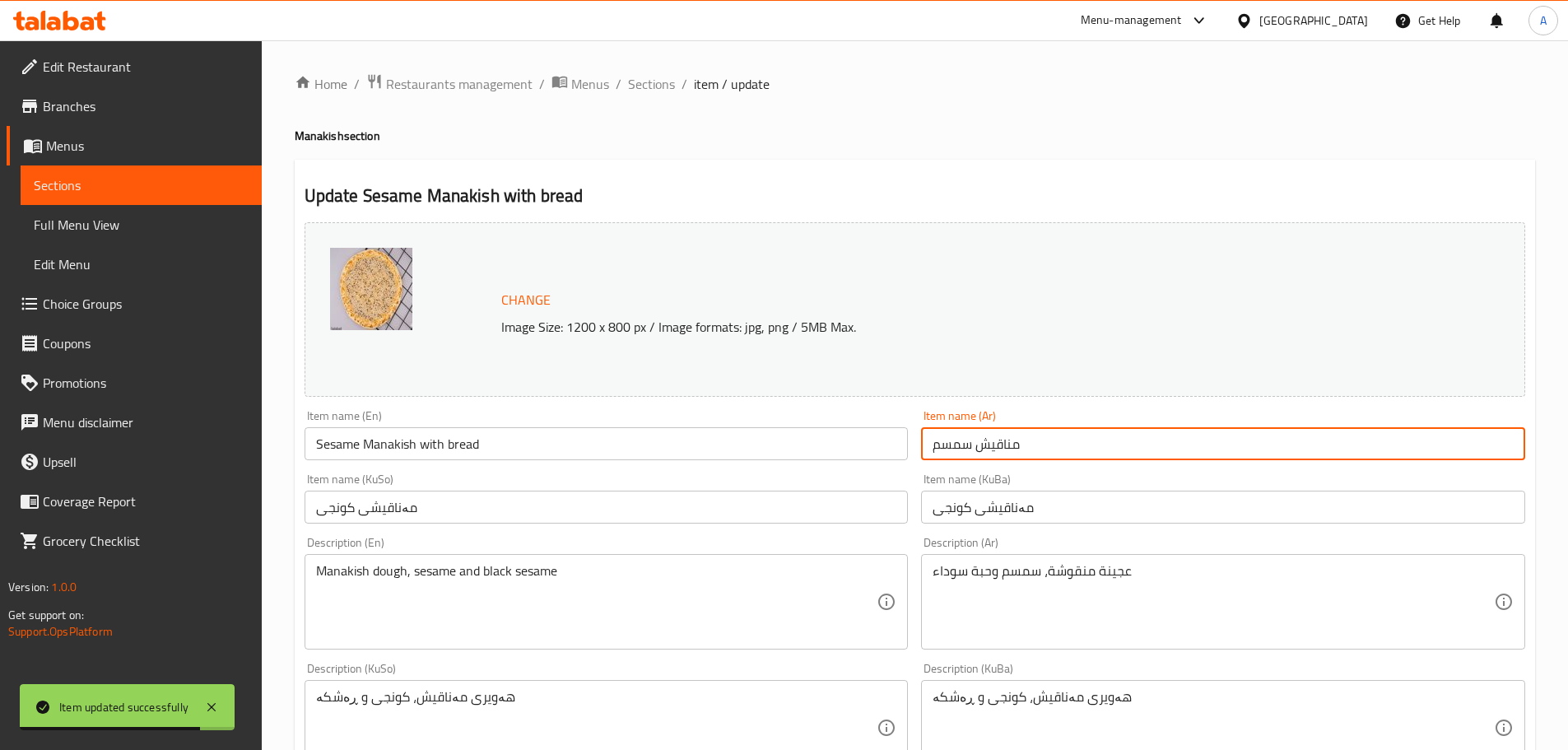
paste input "بالخبز"
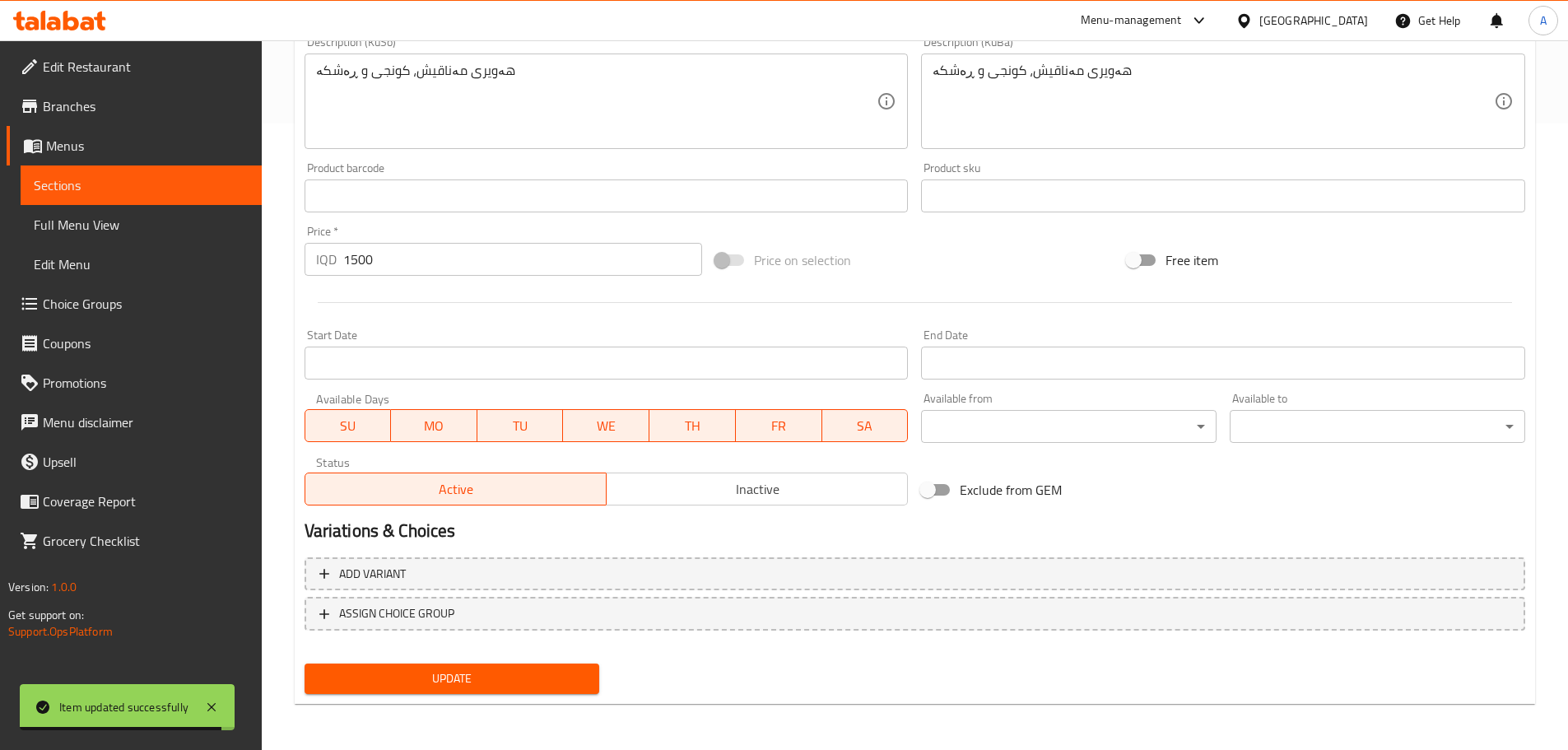
type input "مناقيش سمسم بالخبز"
click at [516, 667] on button "Update" at bounding box center [452, 679] width 296 height 30
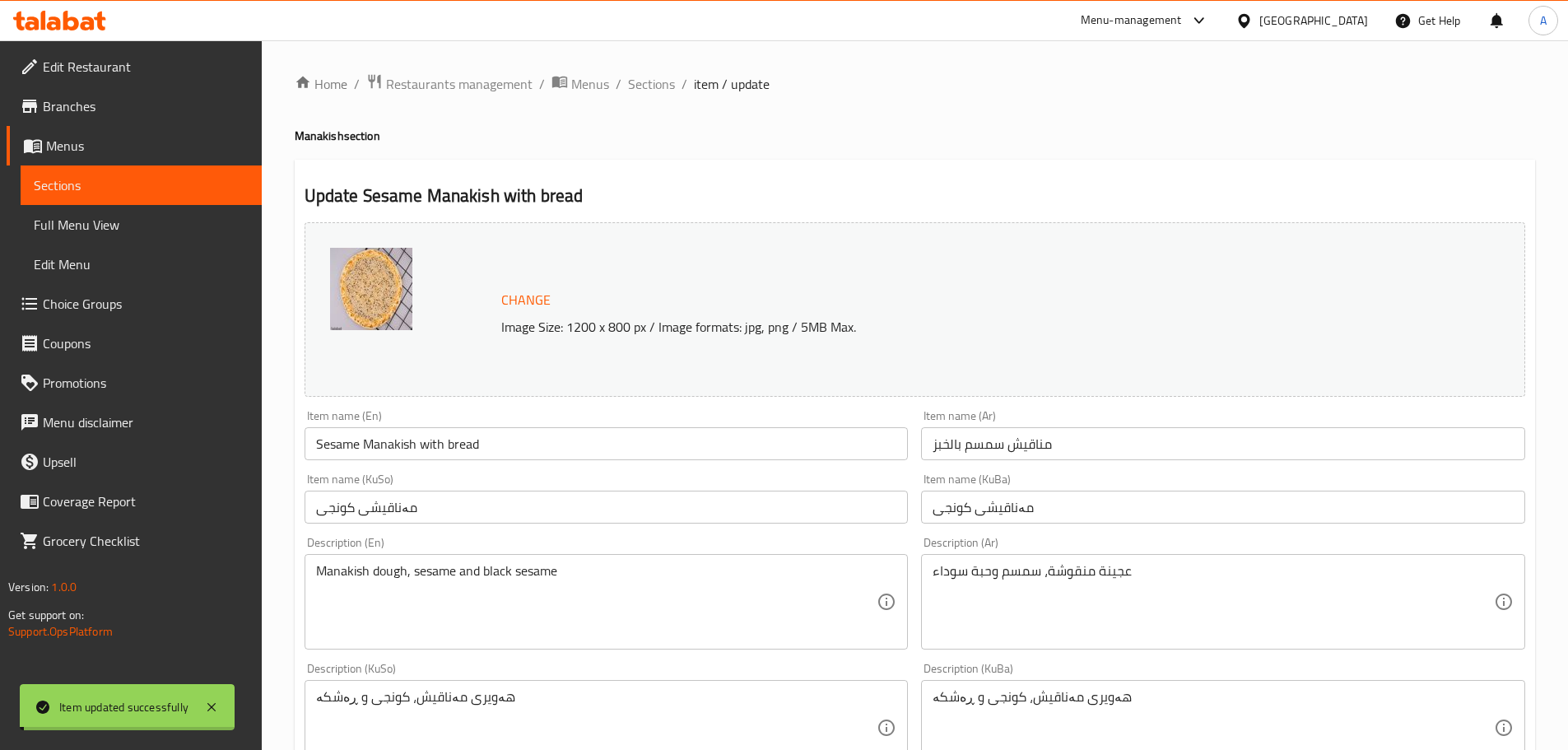
click at [661, 84] on span "Sections" at bounding box center [652, 84] width 47 height 20
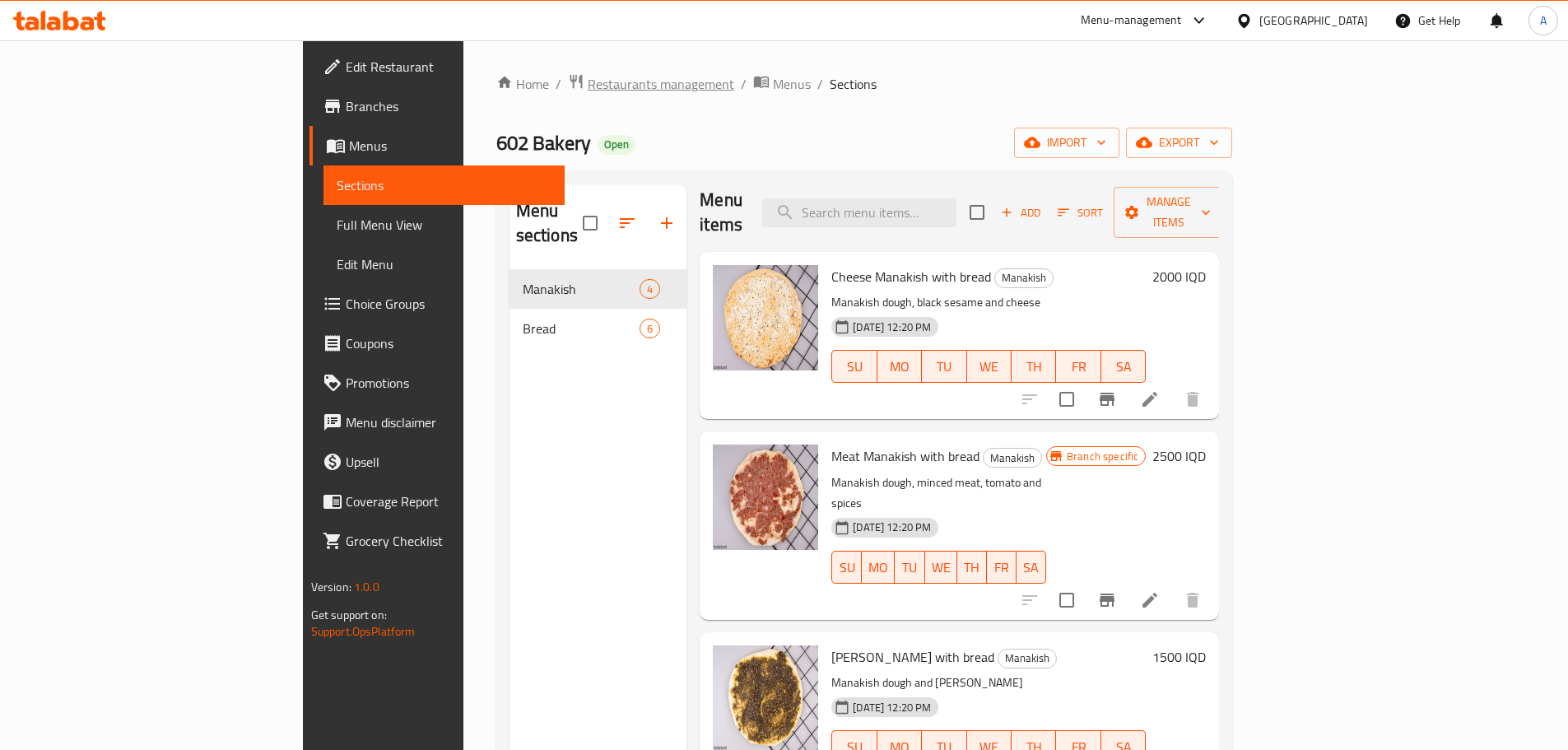
click at [588, 77] on span "Restaurants management" at bounding box center [661, 84] width 147 height 20
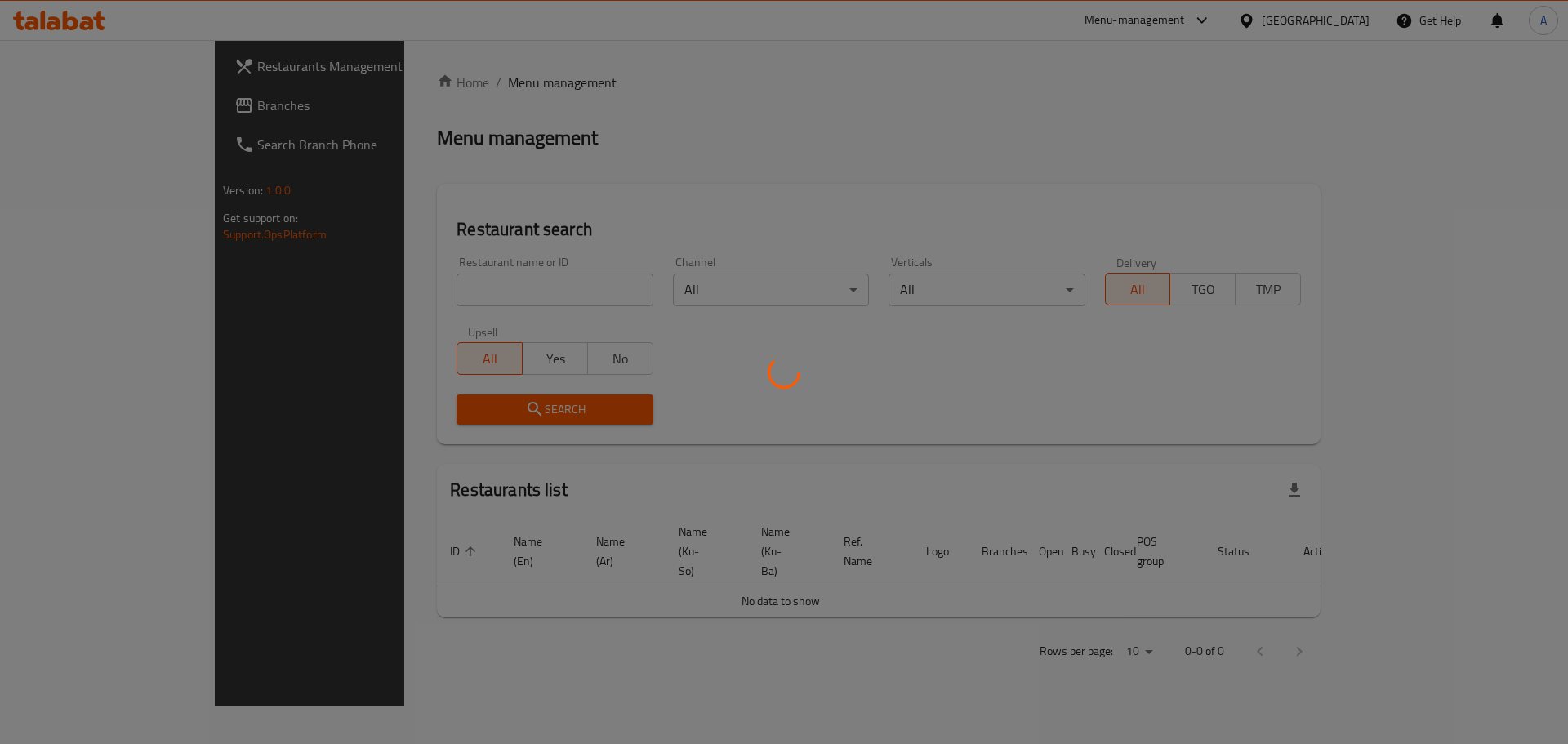
click at [440, 289] on div at bounding box center [784, 372] width 1568 height 744
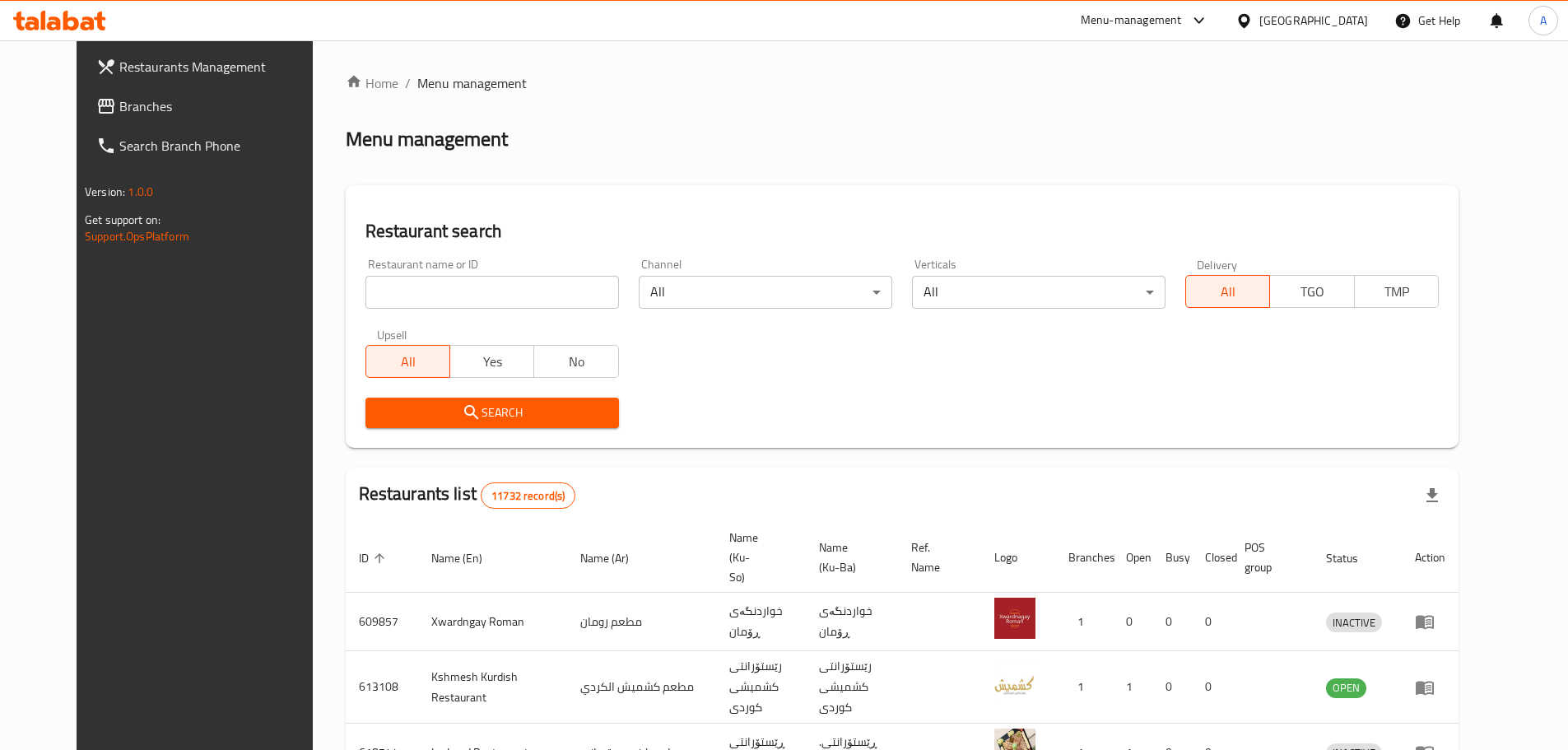
click at [408, 298] on input "search" at bounding box center [492, 292] width 254 height 33
paste input "Dokan Shawarma, Fast Food"
type input "Dokan Shawarma, Fast Food"
click button "Search" at bounding box center [492, 413] width 254 height 30
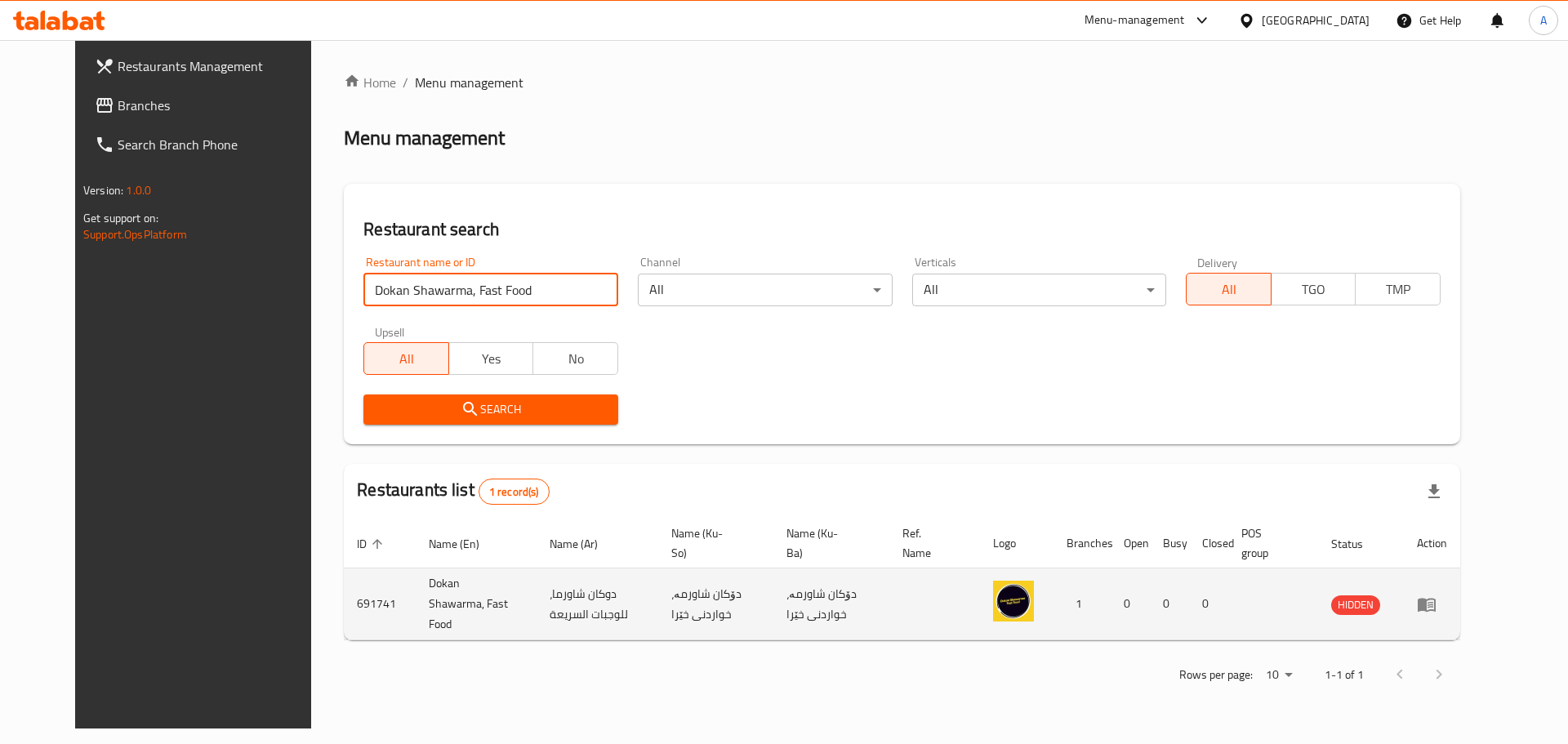
click at [1436, 598] on icon "enhanced table" at bounding box center [1427, 605] width 18 height 14
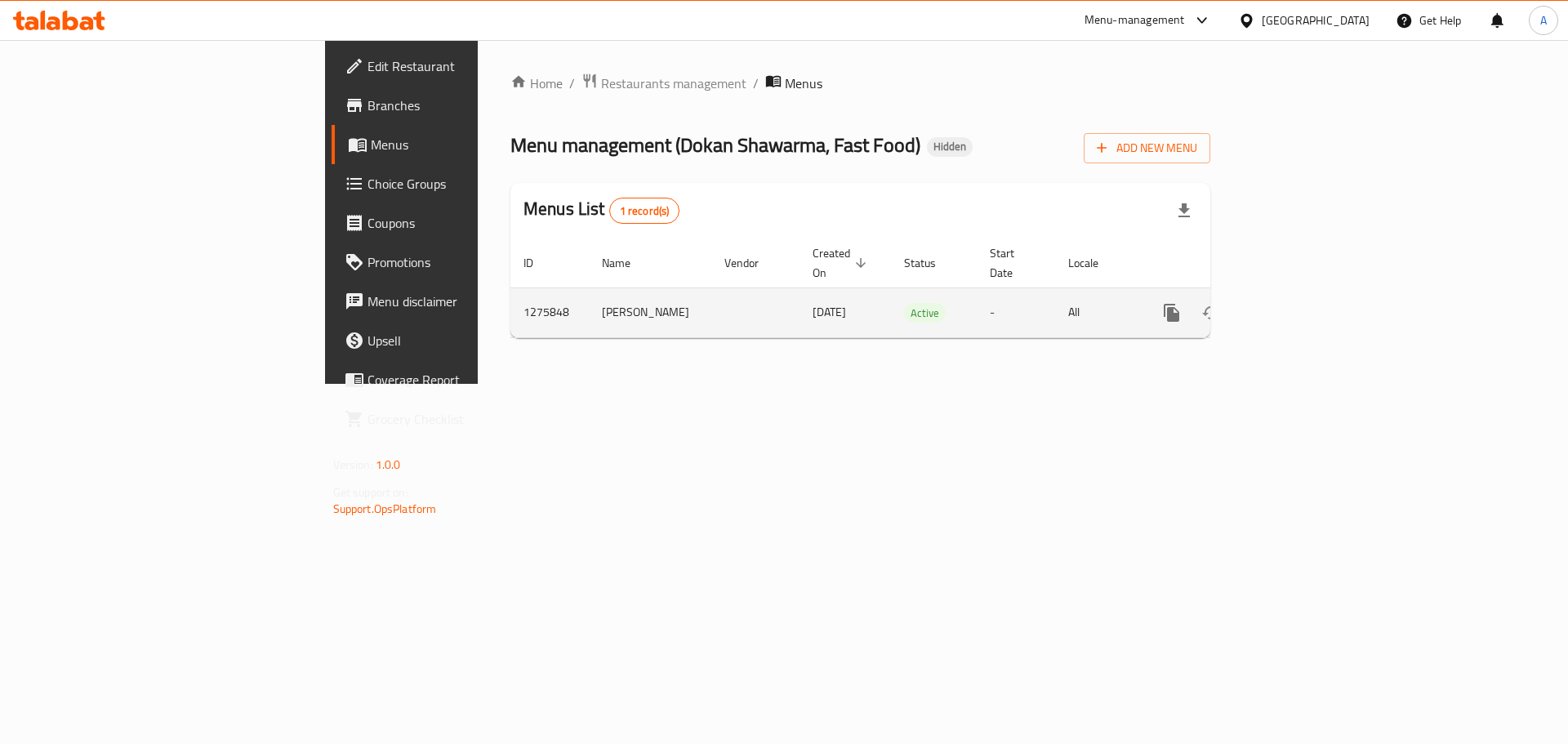
drag, startPoint x: 1526, startPoint y: 295, endPoint x: 1513, endPoint y: 292, distance: 13.3
click at [1322, 295] on td "enhanced table" at bounding box center [1231, 312] width 183 height 49
click at [1309, 293] on link "enhanced table" at bounding box center [1290, 313] width 39 height 39
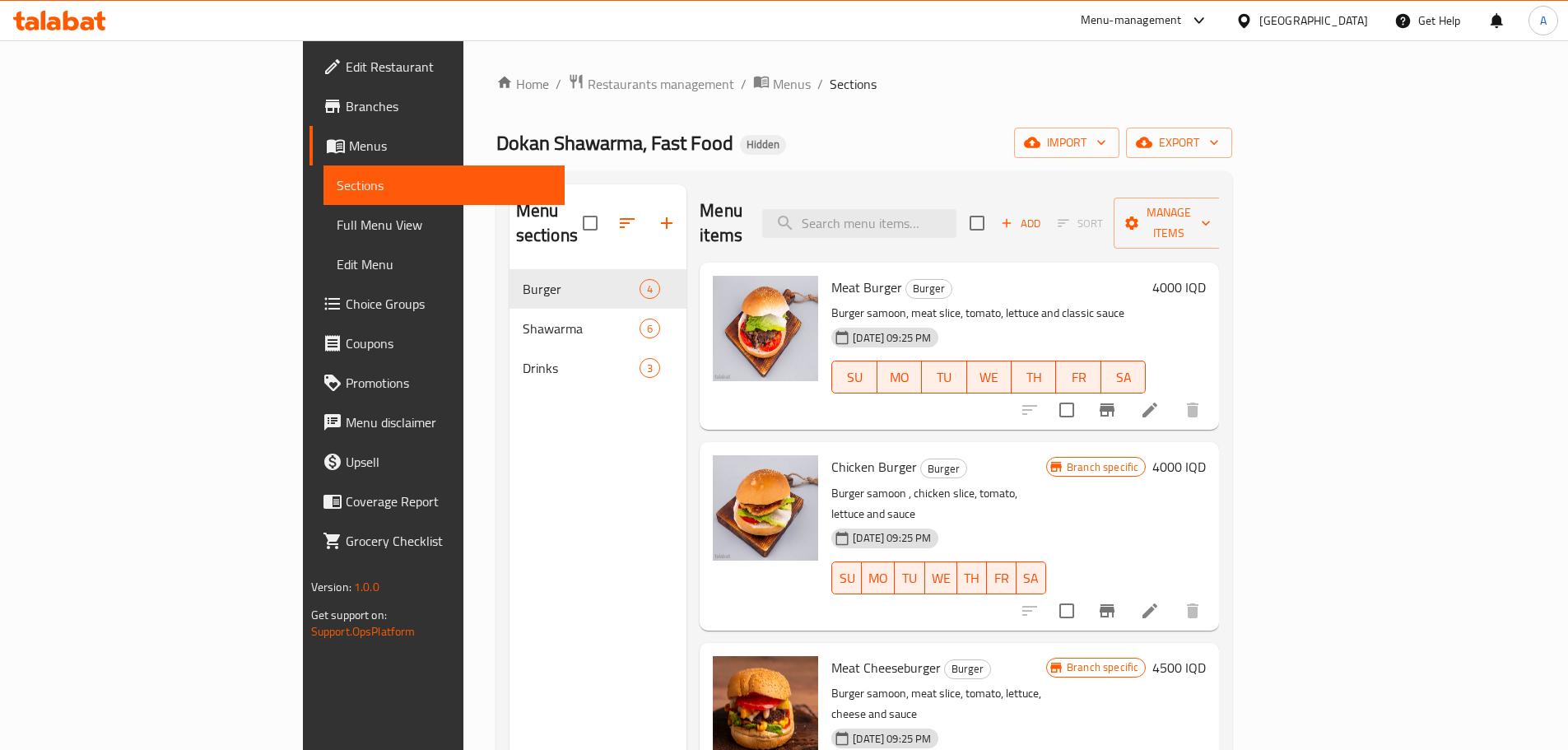
click at [310, 117] on link "Branches" at bounding box center [437, 106] width 256 height 39
